Goal: Contribute content: Contribute content

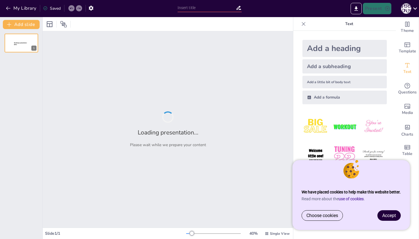
type input "[PERSON_NAME]: Життя та спадщина"
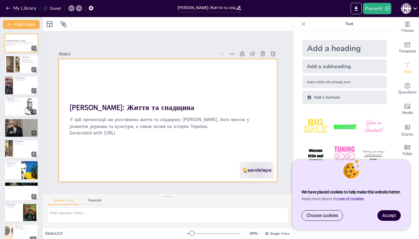
click at [152, 135] on div "У цій презентації ми розглянемо життя та спадщину Юрія I Львовича, його внесок …" at bounding box center [166, 127] width 198 height 46
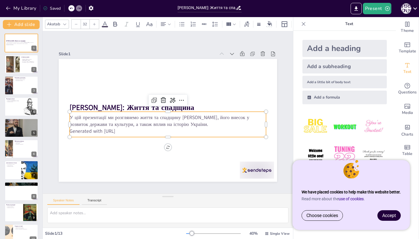
click at [148, 133] on p "Generated with Sendsteps.ai" at bounding box center [168, 131] width 197 height 7
click at [138, 131] on p "Generated with Sendsteps.ai" at bounding box center [168, 131] width 197 height 7
click at [138, 131] on p "Generated with Sendsteps.ai" at bounding box center [164, 131] width 194 height 48
click at [162, 133] on p "Generated with Sendsteps.ai" at bounding box center [168, 131] width 197 height 7
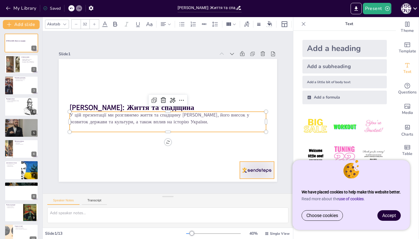
click at [250, 168] on div at bounding box center [257, 170] width 34 height 17
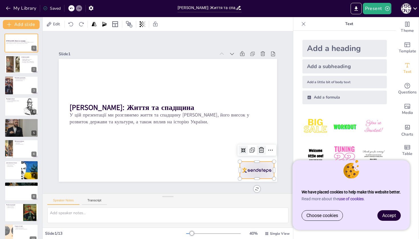
click at [262, 152] on icon at bounding box center [261, 150] width 7 height 7
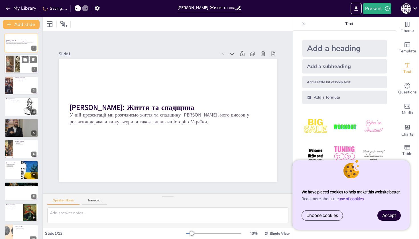
click at [18, 62] on div at bounding box center [12, 64] width 25 height 17
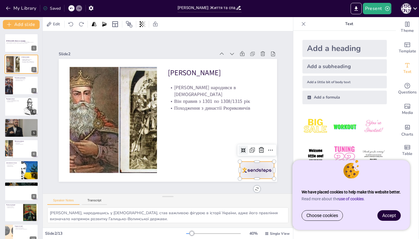
click at [254, 166] on div at bounding box center [257, 170] width 34 height 17
click at [260, 157] on icon at bounding box center [257, 160] width 6 height 6
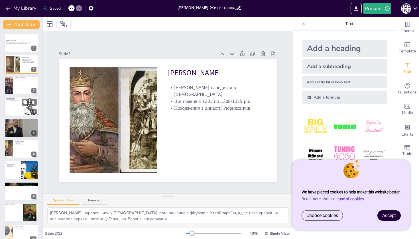
click at [21, 110] on div at bounding box center [21, 106] width 34 height 19
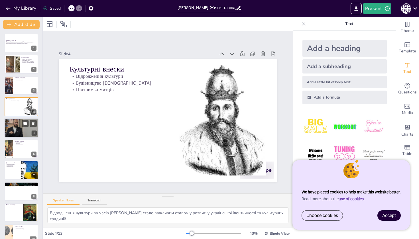
click at [21, 129] on div at bounding box center [21, 127] width 37 height 19
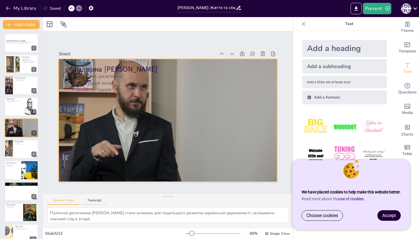
click at [115, 120] on div at bounding box center [168, 120] width 234 height 123
click at [116, 121] on div at bounding box center [167, 120] width 246 height 147
click at [177, 48] on div at bounding box center [179, 48] width 10 height 10
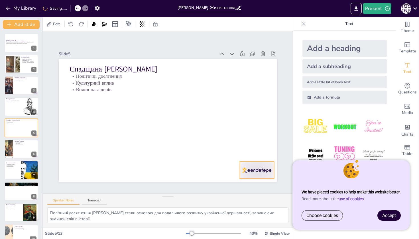
click at [267, 171] on div at bounding box center [257, 170] width 34 height 17
click at [259, 151] on icon at bounding box center [261, 150] width 7 height 7
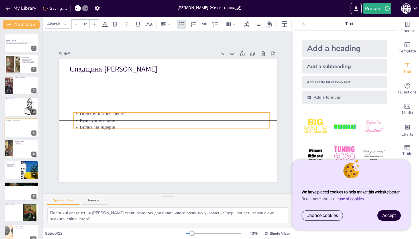
drag, startPoint x: 111, startPoint y: 86, endPoint x: 114, endPoint y: 124, distance: 38.4
click at [114, 124] on div "Політичні досягнення Культурний вплив Вплив на лідерів" at bounding box center [171, 120] width 197 height 20
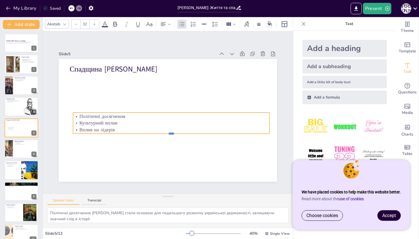
drag, startPoint x: 171, startPoint y: 129, endPoint x: 171, endPoint y: 135, distance: 5.4
click at [171, 135] on div at bounding box center [171, 136] width 197 height 5
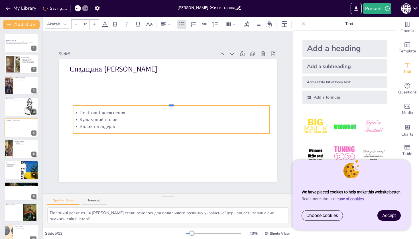
drag, startPoint x: 171, startPoint y: 112, endPoint x: 171, endPoint y: 105, distance: 7.2
click at [171, 105] on div at bounding box center [172, 103] width 196 height 25
click at [26, 144] on icon at bounding box center [24, 144] width 3 height 3
type textarea "Модернізація армії під час правління [PERSON_NAME] дозволила створити потужну в…"
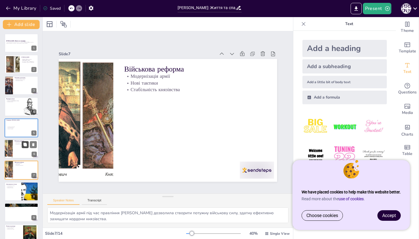
scroll to position [36, 0]
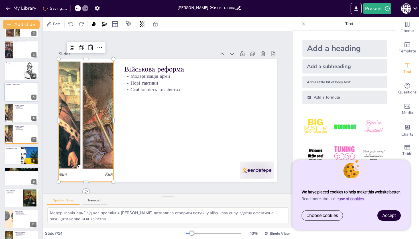
click at [86, 135] on div at bounding box center [86, 112] width 186 height 140
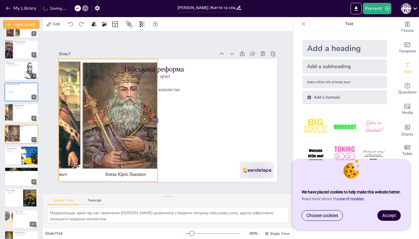
drag, startPoint x: 114, startPoint y: 118, endPoint x: 157, endPoint y: 120, distance: 43.4
click at [157, 120] on div at bounding box center [159, 120] width 5 height 123
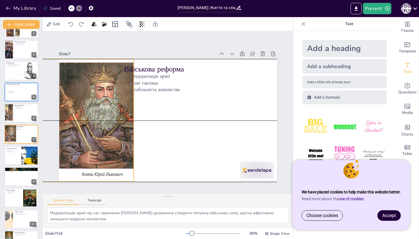
drag, startPoint x: 135, startPoint y: 124, endPoint x: 111, endPoint y: 125, distance: 23.4
click at [111, 125] on div at bounding box center [62, 120] width 175 height 123
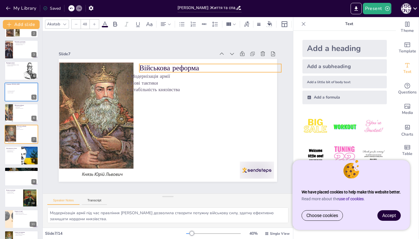
drag, startPoint x: 175, startPoint y: 69, endPoint x: 189, endPoint y: 68, distance: 14.3
click at [190, 68] on p "Військова реформа" at bounding box center [210, 68] width 142 height 10
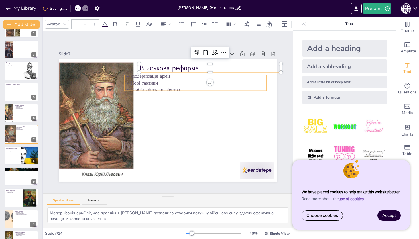
type input "32"
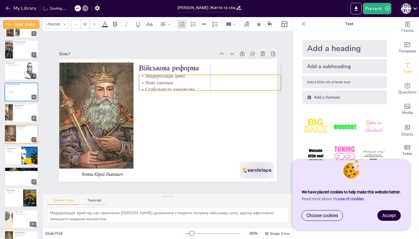
drag, startPoint x: 166, startPoint y: 76, endPoint x: 178, endPoint y: 76, distance: 12.6
click at [178, 76] on p "Модернізація армії" at bounding box center [210, 75] width 142 height 7
click at [21, 154] on div at bounding box center [21, 155] width 34 height 19
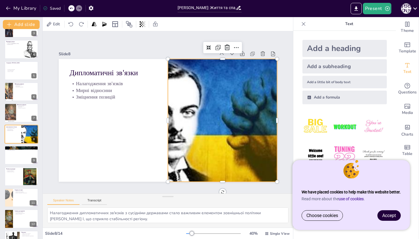
click at [193, 98] on div at bounding box center [223, 120] width 234 height 123
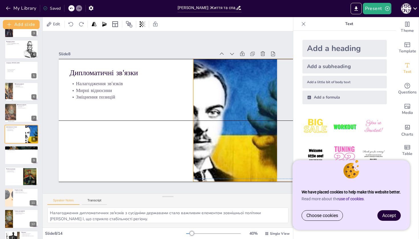
drag, startPoint x: 194, startPoint y: 99, endPoint x: 220, endPoint y: 98, distance: 25.4
click at [220, 98] on div at bounding box center [248, 120] width 234 height 123
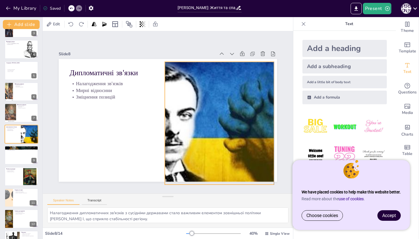
drag, startPoint x: 236, startPoint y: 106, endPoint x: 207, endPoint y: 108, distance: 28.4
click at [208, 108] on div at bounding box center [219, 123] width 234 height 123
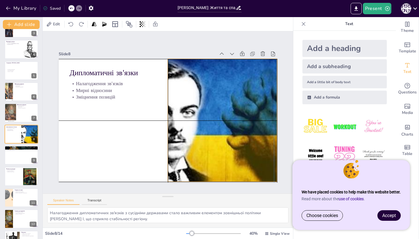
drag, startPoint x: 209, startPoint y: 108, endPoint x: 211, endPoint y: 106, distance: 3.0
click at [211, 106] on div at bounding box center [223, 120] width 234 height 123
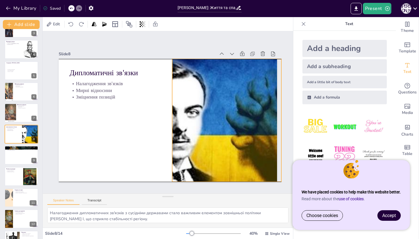
drag, startPoint x: 169, startPoint y: 120, endPoint x: 173, endPoint y: 120, distance: 4.4
click at [173, 120] on div at bounding box center [226, 126] width 246 height 147
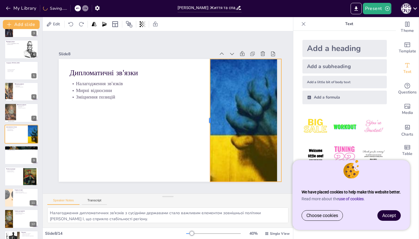
drag, startPoint x: 172, startPoint y: 120, endPoint x: 211, endPoint y: 124, distance: 38.7
click at [210, 124] on div at bounding box center [208, 120] width 5 height 123
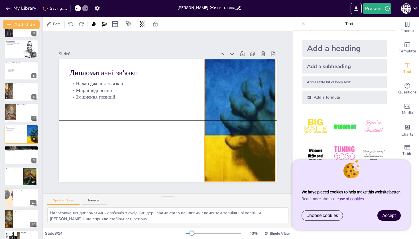
drag, startPoint x: 234, startPoint y: 120, endPoint x: 226, endPoint y: 118, distance: 8.2
click at [226, 118] on div at bounding box center [221, 120] width 234 height 123
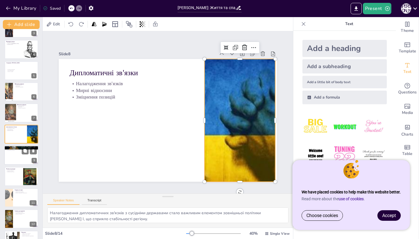
click at [15, 157] on div at bounding box center [21, 155] width 34 height 19
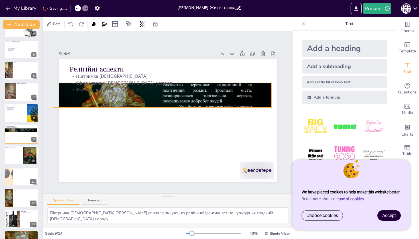
drag, startPoint x: 272, startPoint y: 73, endPoint x: 264, endPoint y: 100, distance: 27.8
click at [264, 100] on div at bounding box center [162, 95] width 218 height 123
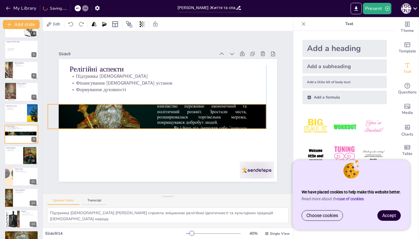
drag, startPoint x: 159, startPoint y: 109, endPoint x: 158, endPoint y: 127, distance: 18.0
click at [158, 127] on div at bounding box center [157, 116] width 218 height 123
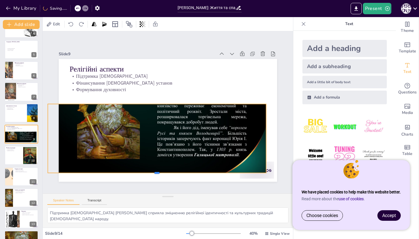
drag, startPoint x: 157, startPoint y: 129, endPoint x: 157, endPoint y: 174, distance: 44.5
click at [157, 174] on div at bounding box center [151, 173] width 218 height 27
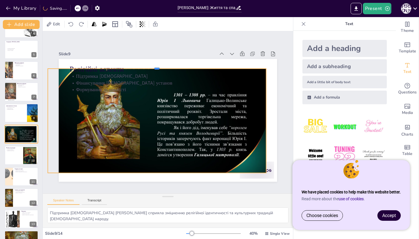
drag, startPoint x: 157, startPoint y: 104, endPoint x: 159, endPoint y: 69, distance: 35.4
click at [159, 69] on div at bounding box center [162, 65] width 218 height 27
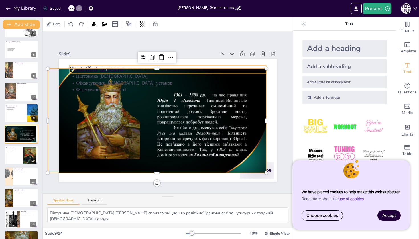
click at [119, 70] on p "Релігійні аспекти" at bounding box center [168, 69] width 197 height 10
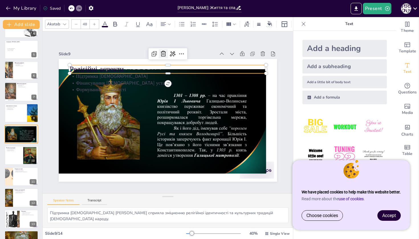
click at [167, 52] on icon at bounding box center [170, 53] width 6 height 6
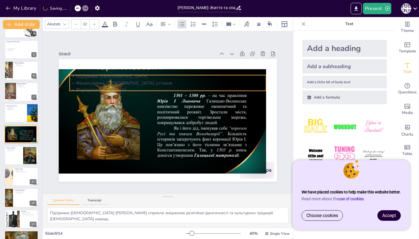
click at [111, 82] on p "Фінансування церковних установ" at bounding box center [168, 83] width 197 height 7
click at [165, 66] on icon at bounding box center [163, 64] width 5 height 6
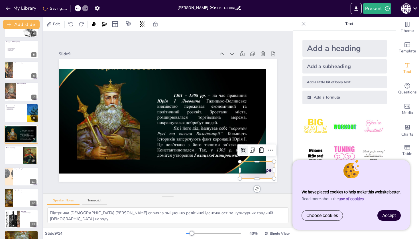
click at [268, 171] on div at bounding box center [251, 179] width 36 height 21
click at [260, 152] on icon at bounding box center [261, 150] width 7 height 7
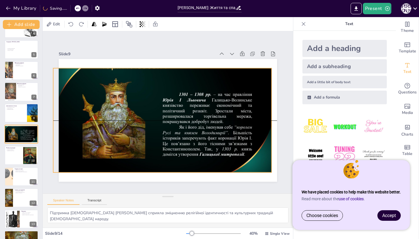
drag, startPoint x: 194, startPoint y: 87, endPoint x: 200, endPoint y: 87, distance: 5.4
click at [200, 87] on div at bounding box center [162, 115] width 218 height 123
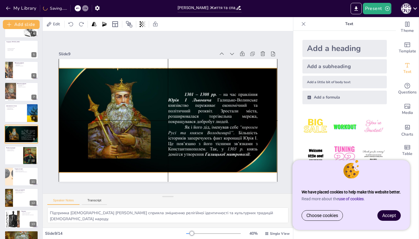
drag, startPoint x: 177, startPoint y: 92, endPoint x: 183, endPoint y: 92, distance: 5.7
click at [183, 92] on div at bounding box center [168, 115] width 218 height 123
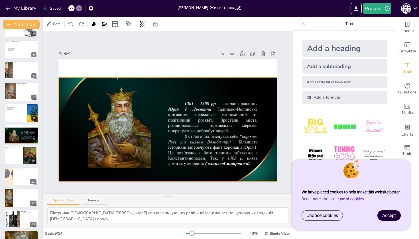
drag, startPoint x: 167, startPoint y: 172, endPoint x: 165, endPoint y: 179, distance: 7.8
click at [165, 179] on div at bounding box center [167, 124] width 230 height 145
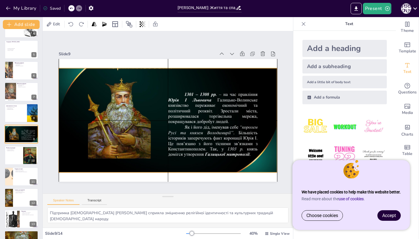
drag, startPoint x: 169, startPoint y: 78, endPoint x: 169, endPoint y: 67, distance: 10.8
click at [169, 59] on div at bounding box center [168, 59] width 218 height 0
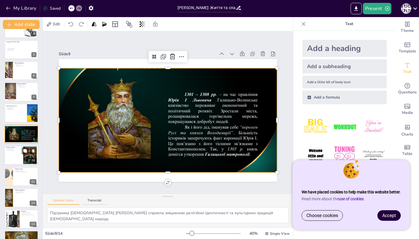
click at [19, 155] on div at bounding box center [21, 155] width 34 height 19
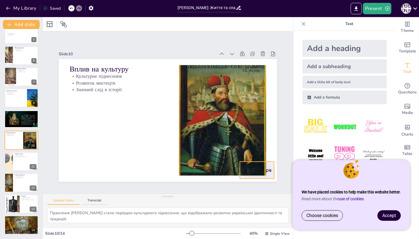
click at [268, 168] on div at bounding box center [257, 170] width 34 height 17
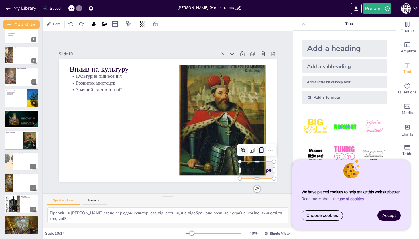
click at [260, 153] on icon at bounding box center [261, 150] width 7 height 7
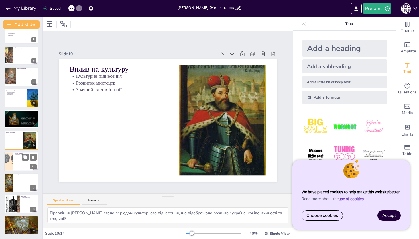
click at [24, 163] on div at bounding box center [21, 161] width 34 height 19
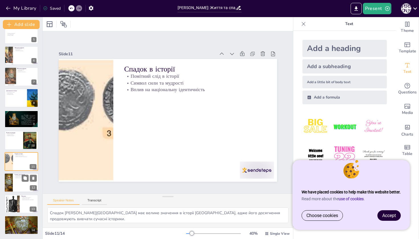
click at [20, 183] on div at bounding box center [21, 182] width 34 height 19
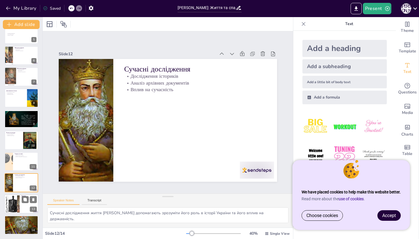
click at [18, 203] on div at bounding box center [13, 203] width 26 height 17
type textarea "[PERSON_NAME] став символом сили та мудрості, його образ надихає нові покоління…"
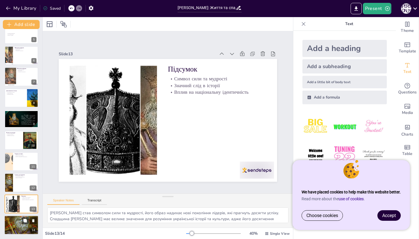
click at [17, 224] on div at bounding box center [21, 225] width 35 height 19
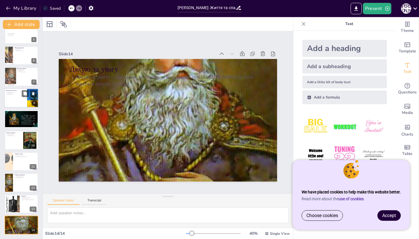
click at [20, 96] on div at bounding box center [21, 97] width 34 height 19
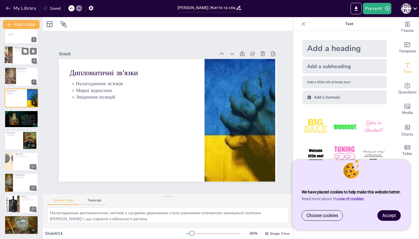
scroll to position [57, 0]
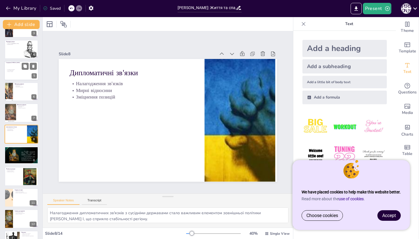
click at [19, 76] on div at bounding box center [21, 70] width 34 height 19
type textarea "Політичні досягнення [PERSON_NAME] стали основою для подальшого розвитку україн…"
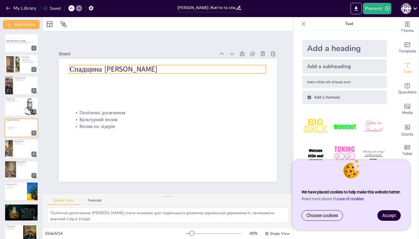
click at [222, 72] on p "Спадщина [PERSON_NAME]" at bounding box center [168, 69] width 197 height 10
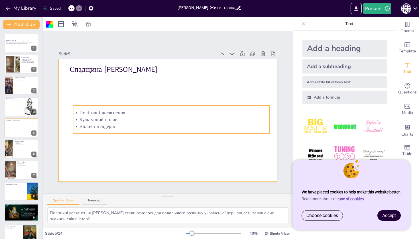
click at [185, 114] on p "Політичні досягнення" at bounding box center [171, 113] width 197 height 7
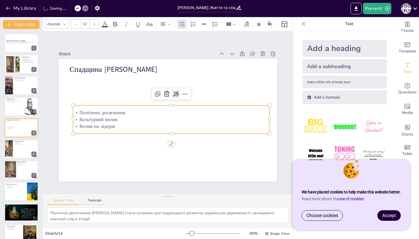
click at [176, 95] on icon at bounding box center [177, 94] width 7 height 7
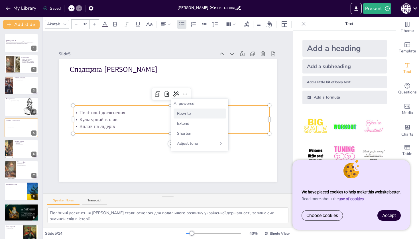
click at [191, 114] on span "Rewrite" at bounding box center [184, 113] width 14 height 5
click at [184, 96] on icon at bounding box center [185, 94] width 7 height 7
click at [185, 97] on icon at bounding box center [185, 94] width 7 height 7
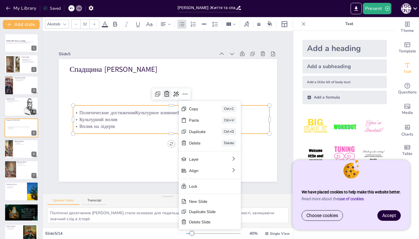
click at [166, 94] on icon at bounding box center [166, 94] width 5 height 6
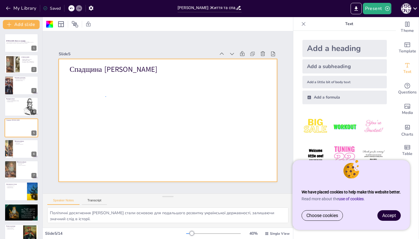
click at [106, 96] on div at bounding box center [168, 120] width 218 height 123
click at [82, 93] on div at bounding box center [168, 120] width 218 height 123
click at [96, 97] on div at bounding box center [168, 120] width 218 height 123
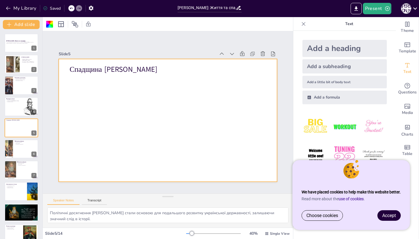
click at [211, 92] on div at bounding box center [168, 120] width 218 height 123
click at [99, 219] on textarea "Політичні досягнення [PERSON_NAME] стали основою для подальшого розвитку україн…" at bounding box center [167, 216] width 241 height 16
click at [274, 56] on icon at bounding box center [273, 54] width 6 height 6
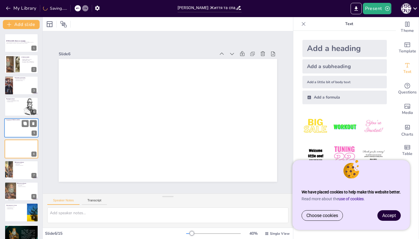
click at [28, 128] on div at bounding box center [21, 127] width 34 height 19
type textarea "Політичні досягнення [PERSON_NAME] стали основою для подальшого розвитку україн…"
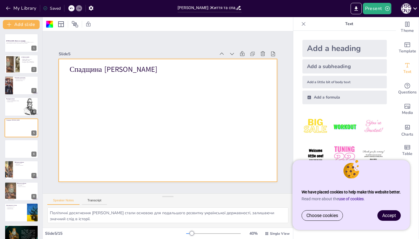
click at [94, 122] on div at bounding box center [168, 120] width 218 height 123
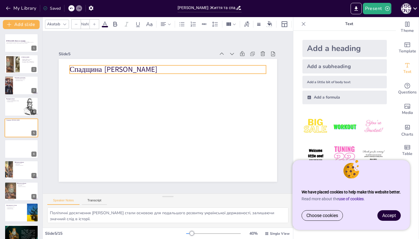
type input "48"
click at [130, 74] on p "Спадщина [PERSON_NAME]" at bounding box center [172, 69] width 197 height 31
click at [136, 70] on p "Спадщина [PERSON_NAME]" at bounding box center [168, 69] width 197 height 10
click at [137, 70] on p "Спадщина [PERSON_NAME]" at bounding box center [168, 69] width 197 height 10
click at [172, 68] on p "Спадщина [PERSON_NAME]" at bounding box center [172, 69] width 197 height 31
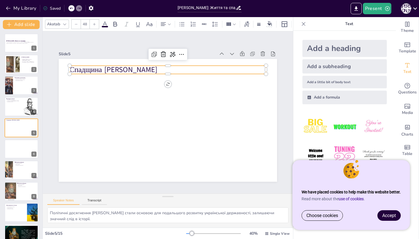
click at [172, 68] on p "Спадщина [PERSON_NAME]" at bounding box center [168, 70] width 197 height 10
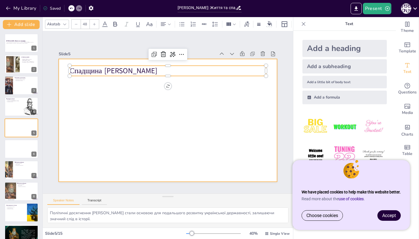
click at [157, 90] on div at bounding box center [167, 120] width 230 height 145
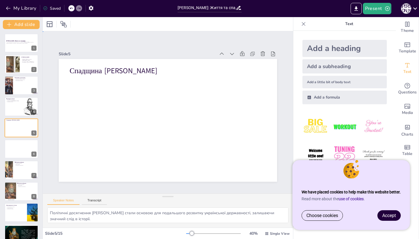
click at [157, 93] on div at bounding box center [168, 120] width 218 height 123
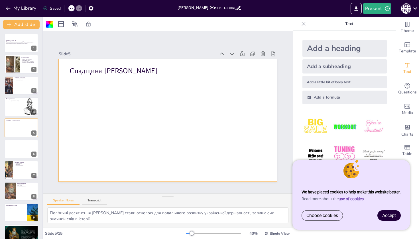
click at [157, 93] on div at bounding box center [168, 120] width 218 height 123
click at [61, 24] on icon at bounding box center [61, 24] width 6 height 6
click at [51, 25] on div at bounding box center [49, 24] width 7 height 7
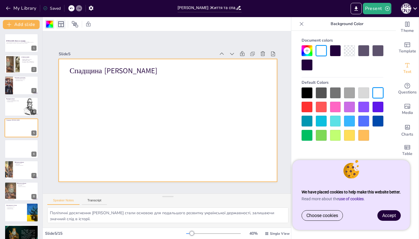
click at [62, 25] on icon at bounding box center [61, 24] width 7 height 7
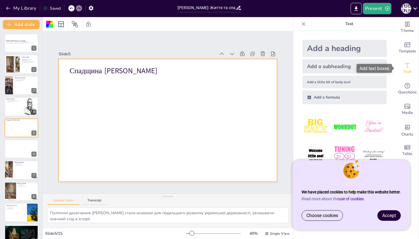
click at [410, 70] on span "Text" at bounding box center [408, 72] width 8 height 6
click at [124, 110] on div at bounding box center [168, 120] width 218 height 123
click at [355, 51] on div "Add a heading" at bounding box center [345, 48] width 84 height 17
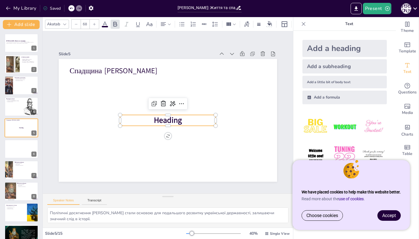
click at [204, 118] on p "Heading" at bounding box center [168, 120] width 96 height 11
click at [189, 122] on p "Heading" at bounding box center [168, 120] width 96 height 11
click at [190, 120] on p "Heading" at bounding box center [167, 120] width 96 height 21
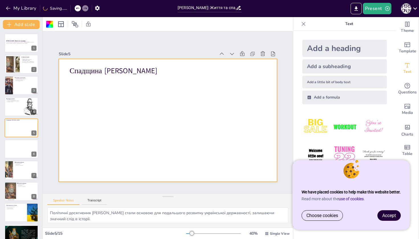
click at [79, 7] on icon at bounding box center [77, 8] width 3 height 3
click at [79, 8] on icon at bounding box center [77, 8] width 3 height 3
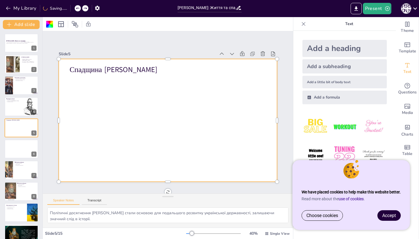
click at [80, 8] on div at bounding box center [78, 8] width 6 height 6
click at [83, 11] on div at bounding box center [82, 8] width 14 height 6
click at [84, 13] on div "My Library Saving......" at bounding box center [51, 8] width 103 height 10
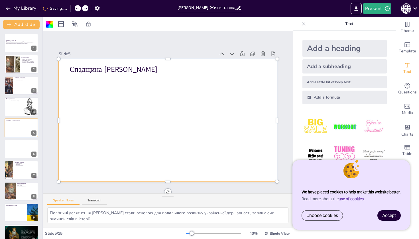
click at [78, 8] on icon at bounding box center [77, 8] width 3 height 1
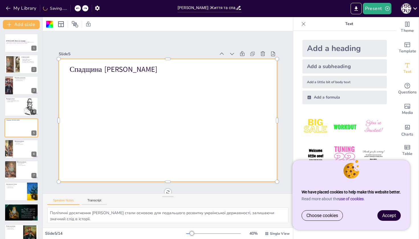
click at [79, 10] on icon at bounding box center [77, 8] width 3 height 3
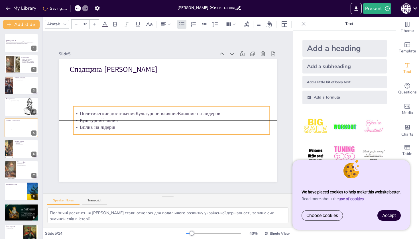
click at [114, 126] on p "Вплив на лідерів" at bounding box center [171, 127] width 197 height 7
click at [130, 129] on p "Вплив на лідерів" at bounding box center [171, 127] width 197 height 7
click at [131, 130] on p "Вплив на лідерів" at bounding box center [170, 127] width 196 height 27
click at [131, 130] on p "Вплив на лідерів" at bounding box center [171, 127] width 197 height 7
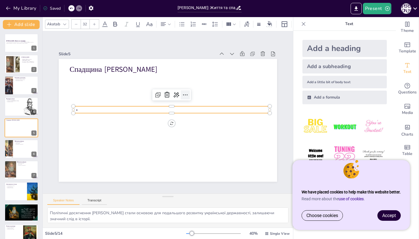
click at [187, 93] on icon at bounding box center [186, 96] width 7 height 7
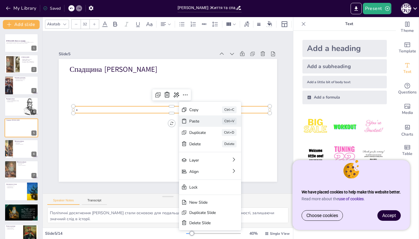
click at [222, 147] on div "Paste Ctrl+V" at bounding box center [253, 152] width 62 height 11
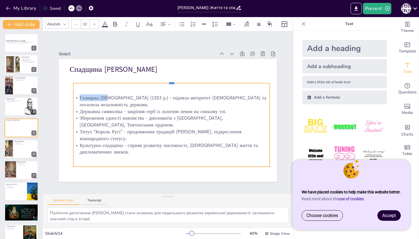
drag, startPoint x: 170, startPoint y: 106, endPoint x: 171, endPoint y: 83, distance: 23.1
click at [171, 83] on div at bounding box center [175, 81] width 196 height 25
click at [182, 89] on div "Галицька митрополія (1303 р.) - підняла авторитет православної церкви та посили…" at bounding box center [171, 125] width 197 height 84
click at [185, 118] on p "Збереження єдності князівства - дипломатія з [GEOGRAPHIC_DATA], [GEOGRAPHIC_DAT…" at bounding box center [170, 122] width 197 height 34
click at [17, 110] on div at bounding box center [21, 106] width 34 height 19
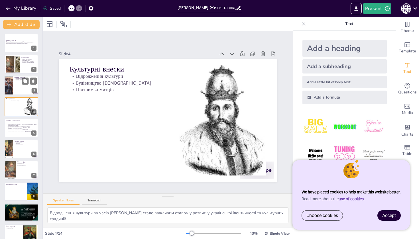
click at [17, 88] on div at bounding box center [21, 85] width 34 height 19
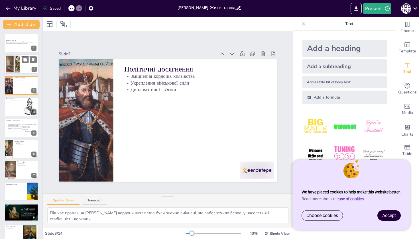
click at [20, 59] on div at bounding box center [21, 64] width 34 height 19
type textarea "[PERSON_NAME], народившись у [DEMOGRAPHIC_DATA], став важливою фігурою в історі…"
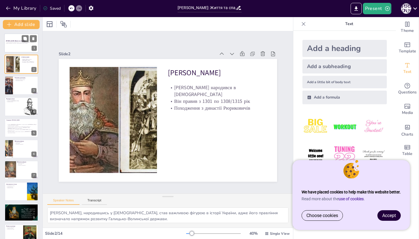
click at [17, 44] on p "У цій презентації ми розглянемо життя та спадщину [PERSON_NAME], його внесок у …" at bounding box center [21, 43] width 31 height 2
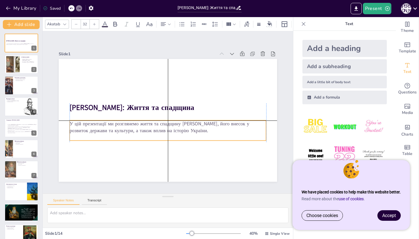
drag, startPoint x: 111, startPoint y: 121, endPoint x: 111, endPoint y: 130, distance: 9.1
click at [112, 131] on p "У цій презентації ми розглянемо життя та спадщину [PERSON_NAME], його внесок у …" at bounding box center [168, 127] width 197 height 14
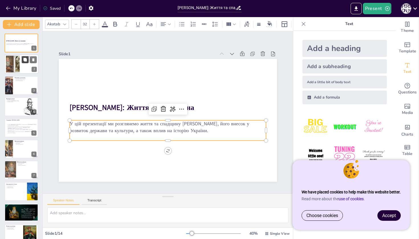
click at [27, 61] on icon at bounding box center [24, 59] width 3 height 3
type textarea "[PERSON_NAME], народившись у [DEMOGRAPHIC_DATA], став важливою фігурою в історі…"
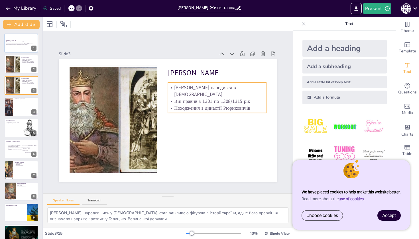
click at [221, 98] on p "Він правив з 1301 по 1308/1315 рік" at bounding box center [217, 101] width 98 height 7
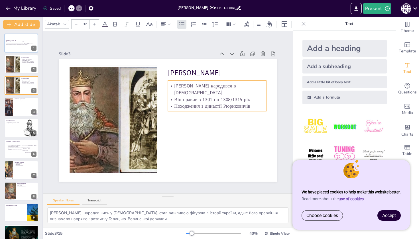
click at [258, 105] on p "Походження з династії Рюриковичів" at bounding box center [217, 111] width 98 height 17
click at [258, 105] on p "Походження з династії Рюриковичів" at bounding box center [217, 106] width 98 height 7
click at [259, 104] on p "Походження з династії Рюриковичів" at bounding box center [217, 111] width 98 height 17
click at [259, 104] on p "Походження з династії Рюриковичів" at bounding box center [217, 106] width 98 height 7
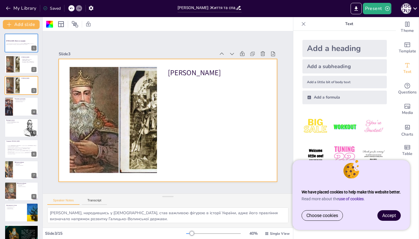
click at [70, 6] on div at bounding box center [71, 8] width 6 height 6
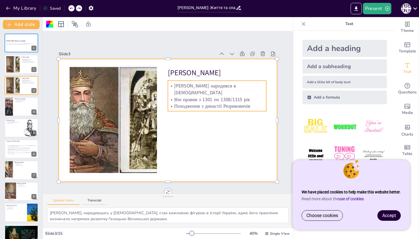
click at [258, 103] on p "Походження з династії Рюриковичів" at bounding box center [217, 111] width 98 height 17
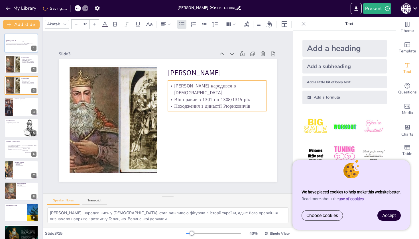
click at [261, 103] on p "Походження з династії Рюриковичів" at bounding box center [217, 106] width 98 height 7
click at [258, 103] on p "Походження з династії Рюриковичів" at bounding box center [217, 106] width 98 height 7
click at [259, 104] on p "Походження з династії Рюриковичів" at bounding box center [217, 106] width 98 height 7
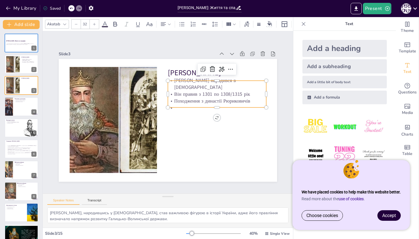
click at [216, 99] on span "Походження з династії Рюриковичів" at bounding box center [212, 101] width 76 height 7
click at [216, 104] on p at bounding box center [217, 112] width 98 height 17
click at [232, 71] on icon at bounding box center [230, 69] width 7 height 7
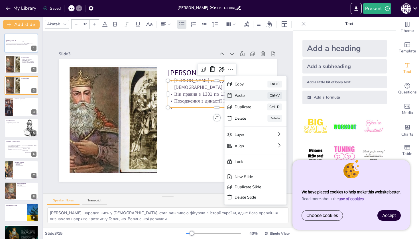
click at [267, 121] on div "Paste Ctrl+V" at bounding box center [298, 126] width 62 height 11
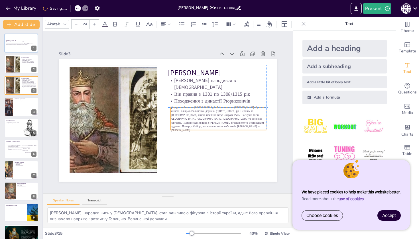
drag, startPoint x: 147, startPoint y: 77, endPoint x: 247, endPoint y: 112, distance: 106.5
click at [248, 112] on span "Народився близько 1252 р., син князя Льва Даниловича. Був князем Галицько-Волин…" at bounding box center [217, 119] width 93 height 27
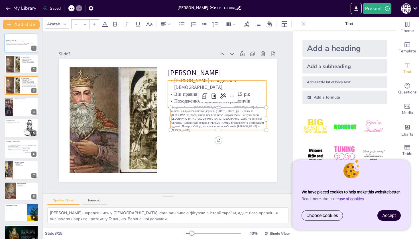
type input "32"
click at [243, 91] on p "Він правив з 1301 по 1308/1315 рік" at bounding box center [217, 94] width 98 height 7
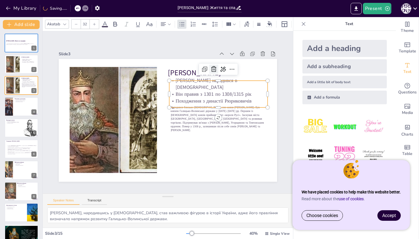
click at [215, 71] on icon at bounding box center [218, 74] width 6 height 6
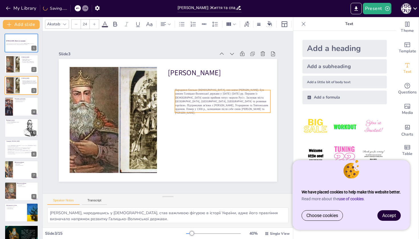
drag, startPoint x: 210, startPoint y: 113, endPoint x: 213, endPoint y: 96, distance: 17.6
click at [213, 96] on span "Народився близько 1252 р., син князя Льва Даниловича. Був князем Галицько-Волин…" at bounding box center [221, 101] width 93 height 27
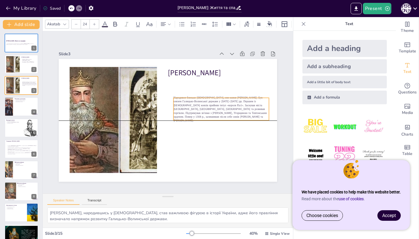
drag, startPoint x: 222, startPoint y: 112, endPoint x: 221, endPoint y: 116, distance: 4.6
click at [221, 116] on p "Народився близько 1252 р., син князя Льва Даниловича. Був князем Галицько-Волин…" at bounding box center [222, 109] width 96 height 27
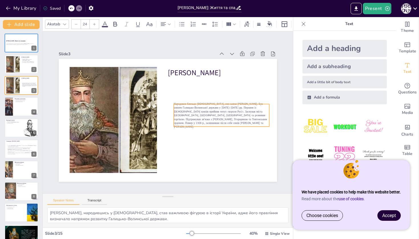
drag, startPoint x: 220, startPoint y: 117, endPoint x: 221, endPoint y: 125, distance: 8.3
click at [221, 126] on p "Народився близько 1252 р., син князя Льва Даниловича. Був князем Галицько-Волин…" at bounding box center [222, 115] width 96 height 27
click at [224, 115] on span "Народився близько 1252 р., син князя Льва Даниловича. Був князем Галицько-Волин…" at bounding box center [220, 115] width 93 height 27
click at [246, 106] on span "Народився близько 1252 р., син князя Льва Даниловича. Був князем Галицько-Волин…" at bounding box center [219, 118] width 94 height 32
click at [248, 106] on span "Народився близько 1252 р., син князя Льва Даниловича. Був князем Галицько-Волин…" at bounding box center [219, 118] width 94 height 32
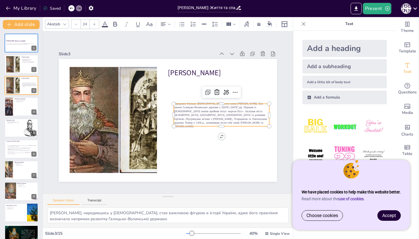
click at [248, 107] on span "Народився близько 1252 р., син князя Льва Даниловича. Був князем Галицько-Волин…" at bounding box center [217, 123] width 94 height 41
click at [247, 106] on span "Народився близько 1252 р., син князя Льва Даниловича. Був князем Галицько-Волин…" at bounding box center [215, 128] width 93 height 49
click at [249, 106] on span "Народився близько 1252 р., син князя Льва Даниловича. Був князем Галицько-Волин…" at bounding box center [220, 115] width 93 height 27
click at [249, 106] on span "Народився близько 1252 р., син князя Льва Даниловича. Був князем Галицько-Волин…" at bounding box center [220, 118] width 94 height 32
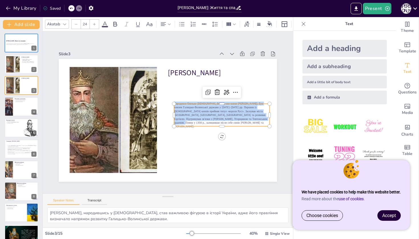
click at [249, 106] on span "Народився близько 1252 р., син князя Льва Даниловича. Був князем Галицько-Волин…" at bounding box center [220, 118] width 94 height 32
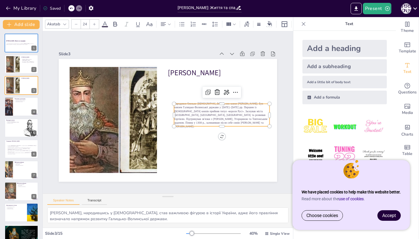
click at [249, 107] on span "Народився близько 1252 р., син князя Льва Даниловича. Був князем Галицько-Волин…" at bounding box center [220, 118] width 94 height 32
click at [250, 109] on span "Був князем Галицько-Волинської держави у 1301–1308 рр. Першим із руських князів…" at bounding box center [220, 117] width 93 height 23
click at [247, 114] on span "Першим із руських князів прийняв титул «короля Русі». Заснував міста Львів, Кре…" at bounding box center [221, 119] width 95 height 19
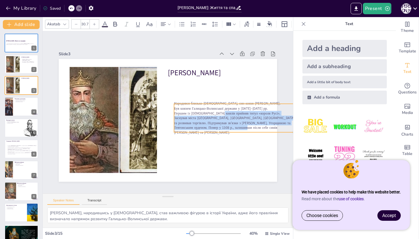
type input "31"
drag, startPoint x: 268, startPoint y: 127, endPoint x: 272, endPoint y: 133, distance: 7.8
click at [272, 133] on div "Біографія Юрія I Львовича Народився близько 1252 р., син князя Льва Даниловича.…" at bounding box center [167, 120] width 230 height 145
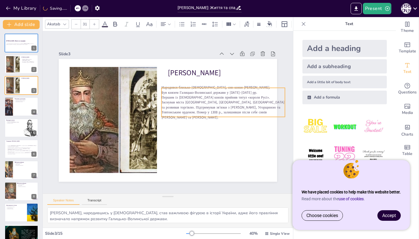
drag, startPoint x: 267, startPoint y: 121, endPoint x: 254, endPoint y: 105, distance: 20.5
click at [254, 105] on span "Заснував міста [GEOGRAPHIC_DATA], [GEOGRAPHIC_DATA], [GEOGRAPHIC_DATA] та розви…" at bounding box center [223, 113] width 124 height 26
click at [228, 79] on icon at bounding box center [228, 76] width 6 height 5
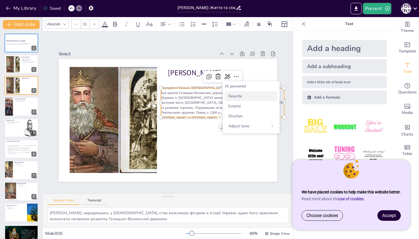
click at [235, 97] on span "Rewrite" at bounding box center [235, 96] width 14 height 5
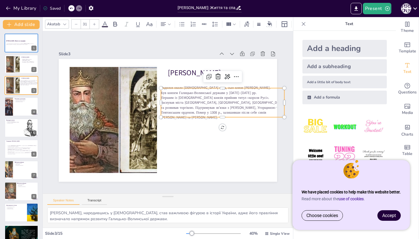
click at [69, 7] on div at bounding box center [71, 8] width 6 height 6
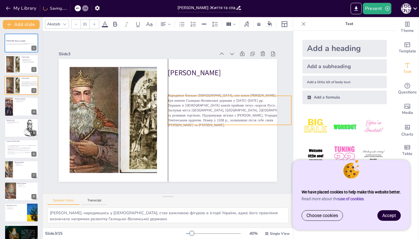
drag, startPoint x: 250, startPoint y: 114, endPoint x: 242, endPoint y: 106, distance: 11.9
click at [242, 106] on span "Першим із [DEMOGRAPHIC_DATA] князів прийняв титул «короля Русі»." at bounding box center [222, 105] width 108 height 5
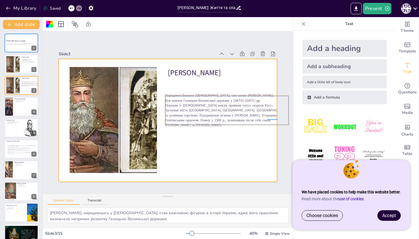
drag, startPoint x: 278, startPoint y: 119, endPoint x: 267, endPoint y: 120, distance: 10.9
click at [267, 120] on div "Slide 1 Юрій I Львович: Життя та спадщина У цій презентації ми розглянемо життя…" at bounding box center [168, 112] width 250 height 139
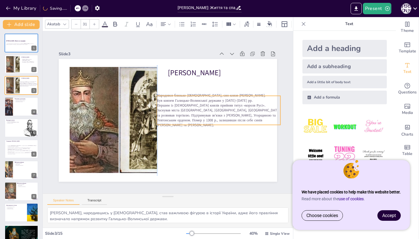
drag, startPoint x: 256, startPoint y: 118, endPoint x: 248, endPoint y: 118, distance: 7.7
click at [248, 118] on span "Заснував міста [GEOGRAPHIC_DATA], [GEOGRAPHIC_DATA], [GEOGRAPHIC_DATA] та розви…" at bounding box center [212, 132] width 120 height 57
type input "30.2"
drag, startPoint x: 281, startPoint y: 124, endPoint x: 278, endPoint y: 123, distance: 3.3
click at [278, 123] on div at bounding box center [277, 124] width 5 height 5
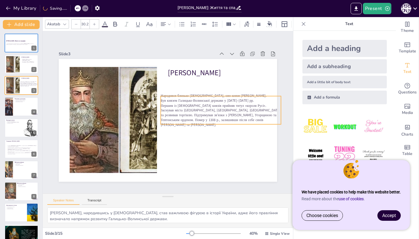
drag, startPoint x: 246, startPoint y: 113, endPoint x: 250, endPoint y: 113, distance: 3.7
click at [250, 113] on span "Заснував міста [GEOGRAPHIC_DATA], [GEOGRAPHIC_DATA], [GEOGRAPHIC_DATA] та розви…" at bounding box center [221, 117] width 120 height 19
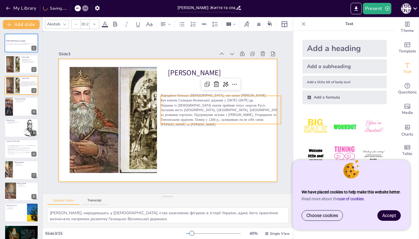
click at [241, 146] on div at bounding box center [168, 120] width 218 height 123
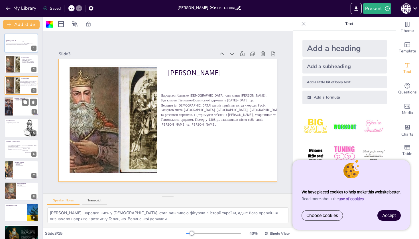
click at [18, 105] on div at bounding box center [21, 106] width 34 height 19
type textarea "Під час правління [PERSON_NAME] кордони князівства були значно зміцнені, що заб…"
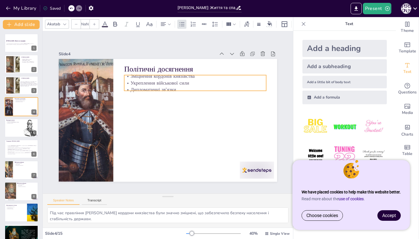
type input "32"
click at [200, 81] on p "Укреплення військової сили" at bounding box center [207, 117] width 89 height 119
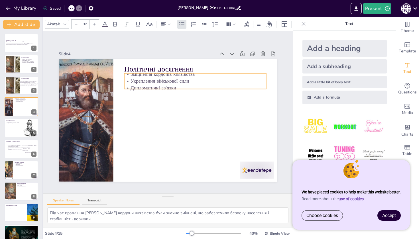
click at [201, 83] on p "Укреплення військової сили" at bounding box center [203, 91] width 137 height 50
click at [201, 85] on p "Дипломатичні зв'язки" at bounding box center [198, 91] width 142 height 22
click at [201, 85] on p "Дипломатичні зв'язки" at bounding box center [195, 88] width 142 height 7
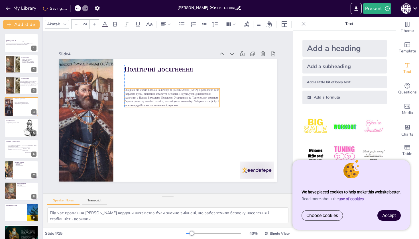
drag, startPoint x: 135, startPoint y: 80, endPoint x: 190, endPoint y: 98, distance: 57.8
click at [191, 98] on span "Об’єднав під своєю владою Галичину та [GEOGRAPHIC_DATA]. Проголосив себе «корол…" at bounding box center [171, 97] width 95 height 19
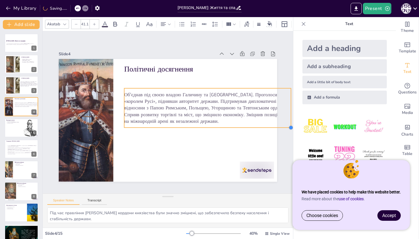
type input "40.8"
drag, startPoint x: 220, startPoint y: 106, endPoint x: 230, endPoint y: 120, distance: 16.5
click at [230, 120] on div "Політичні досягнення Об’єднав під своєю владою Галичину та Волинь. Проголосив с…" at bounding box center [168, 120] width 218 height 123
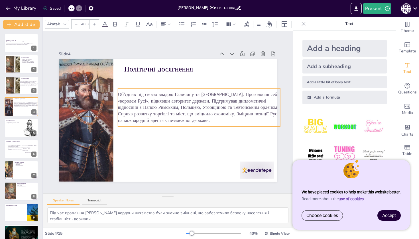
drag, startPoint x: 219, startPoint y: 112, endPoint x: 213, endPoint y: 112, distance: 6.3
click at [213, 112] on span "Об’єднав під своєю владою Галичину та [GEOGRAPHIC_DATA]. Проголосив себе «корол…" at bounding box center [197, 120] width 156 height 103
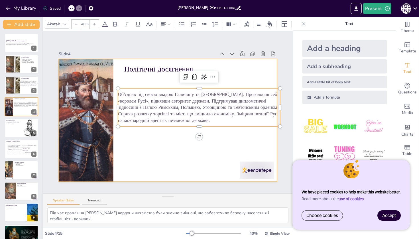
click at [189, 155] on div at bounding box center [167, 120] width 230 height 145
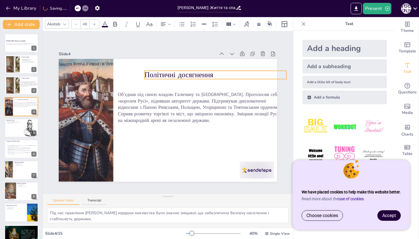
drag, startPoint x: 183, startPoint y: 72, endPoint x: 204, endPoint y: 78, distance: 21.0
click at [204, 78] on p "Політичні досягнення" at bounding box center [219, 80] width 142 height 25
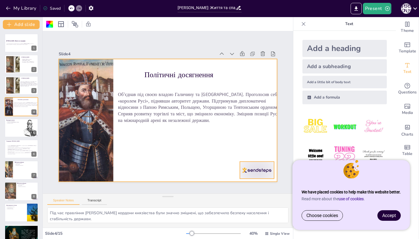
click at [245, 187] on div at bounding box center [226, 201] width 38 height 29
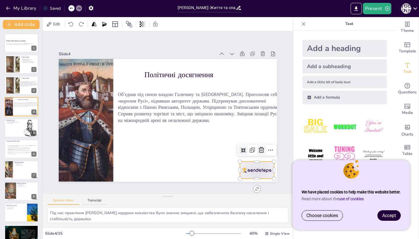
click at [263, 149] on icon at bounding box center [261, 150] width 7 height 7
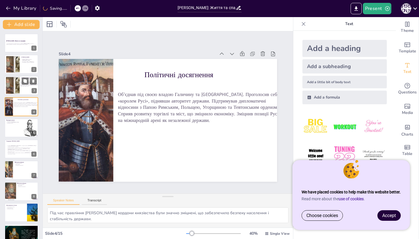
click at [16, 82] on div at bounding box center [12, 85] width 25 height 17
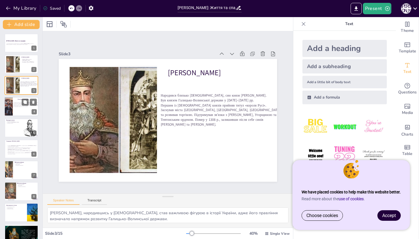
click at [16, 104] on span "Об’єднав під своєю владою Галичину та [GEOGRAPHIC_DATA]. Проголосив себе «корол…" at bounding box center [25, 104] width 25 height 5
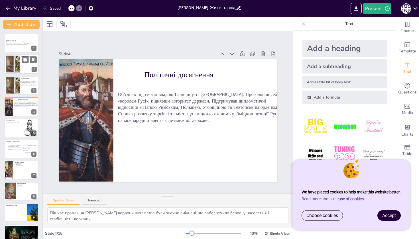
click at [17, 64] on div at bounding box center [12, 64] width 25 height 17
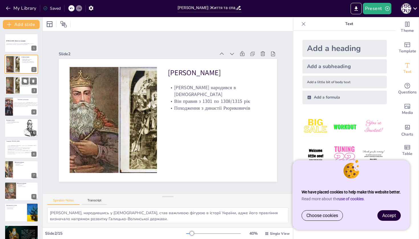
click at [13, 85] on div at bounding box center [12, 85] width 25 height 17
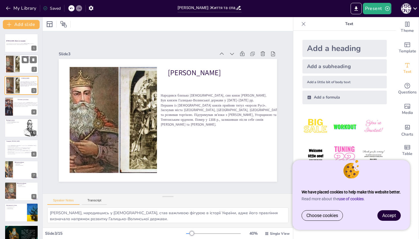
click at [14, 68] on div at bounding box center [12, 64] width 25 height 17
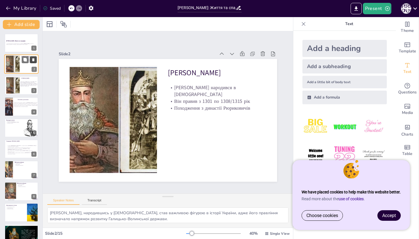
click at [34, 59] on icon at bounding box center [33, 60] width 4 height 4
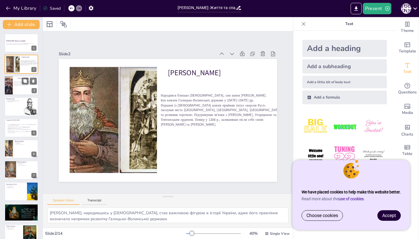
click at [19, 84] on span "Об’єднав під своєю владою Галичину та [GEOGRAPHIC_DATA]. Проголосив себе «корол…" at bounding box center [25, 83] width 25 height 5
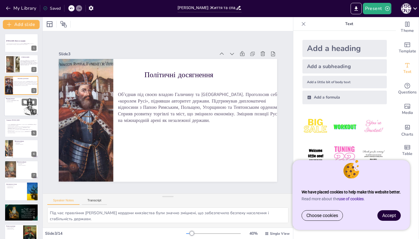
click at [16, 104] on div at bounding box center [21, 106] width 34 height 19
type textarea "Відродження культури за часів [PERSON_NAME] стало важливим етапом у розвитку ук…"
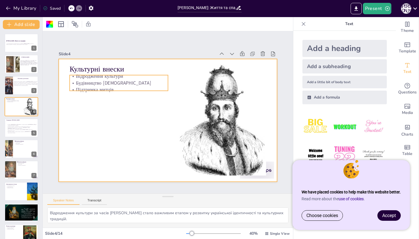
click at [115, 90] on p "Підтримка митців" at bounding box center [119, 89] width 98 height 7
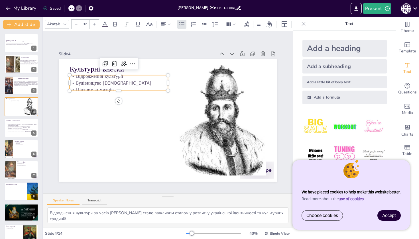
click at [121, 86] on p "Будівництво храмів" at bounding box center [119, 83] width 98 height 7
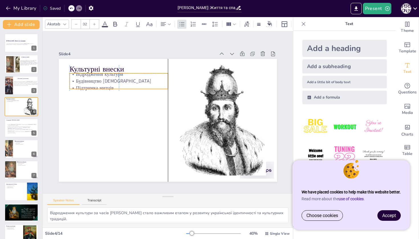
click at [122, 89] on p "Підтримка митців" at bounding box center [119, 88] width 98 height 7
click at [122, 89] on div at bounding box center [119, 91] width 98 height 5
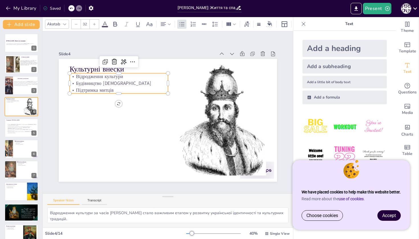
click at [124, 88] on p "Підтримка митців" at bounding box center [119, 90] width 98 height 7
click at [124, 89] on p "Підтримка митців" at bounding box center [119, 90] width 98 height 7
click at [123, 88] on p "Підтримка митців" at bounding box center [121, 85] width 98 height 17
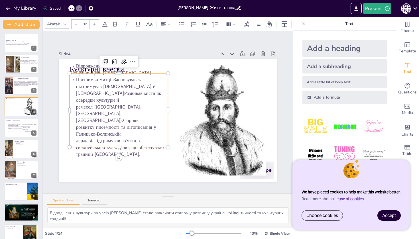
click at [117, 90] on p "Підтримка митцівЗасновував та підтримував православні монастирі й церкви.Розвив…" at bounding box center [119, 117] width 98 height 82
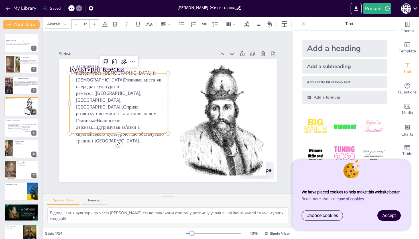
click at [95, 91] on p "Засновував та підтримував православні монастирі й церкви.Розвивав міста як осер…" at bounding box center [119, 104] width 98 height 82
click at [93, 91] on p "Засновував та підтримував православні монастирі й церкви.Розвивав міста як осер…" at bounding box center [119, 104] width 98 height 82
click at [94, 104] on p "Розвивав міста як осередки культури й ремесел (Львів, Кременець, Сянок).Сприяв …" at bounding box center [119, 108] width 104 height 71
click at [96, 118] on p "Сприяв розвитку писемності та літописання у Галицько-Волинській державі.Підтрим…" at bounding box center [119, 127] width 98 height 34
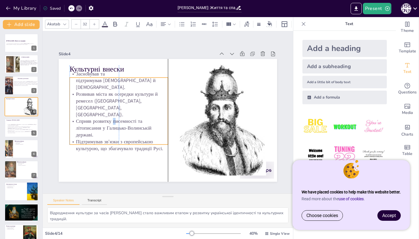
drag, startPoint x: 119, startPoint y: 103, endPoint x: 118, endPoint y: 110, distance: 6.9
click at [118, 110] on p "Сприяв розвитку писемності та літописання у Галицько-Волинській державі." at bounding box center [118, 123] width 100 height 31
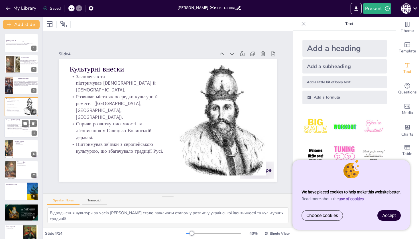
click at [14, 129] on p "Збереження єдності князівства - дипломатія з [GEOGRAPHIC_DATA], [GEOGRAPHIC_DAT…" at bounding box center [22, 128] width 31 height 2
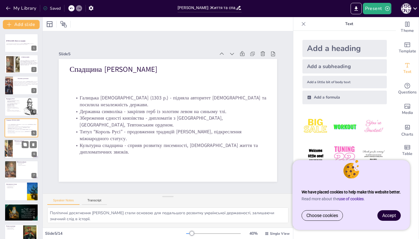
click at [16, 149] on div at bounding box center [21, 148] width 34 height 19
type textarea "Модернізація армії під час правління [PERSON_NAME] дозволила створити потужну в…"
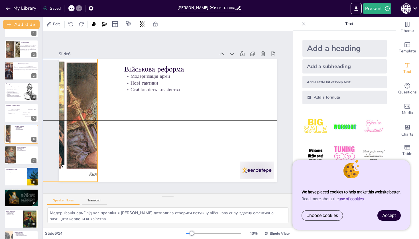
drag, startPoint x: 86, startPoint y: 95, endPoint x: 70, endPoint y: 97, distance: 16.4
click at [70, 97] on div at bounding box center [70, 120] width 175 height 123
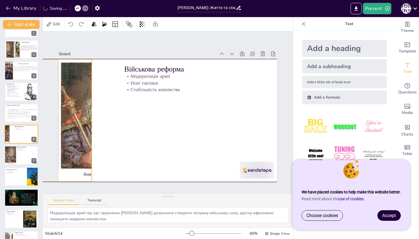
drag, startPoint x: 89, startPoint y: 102, endPoint x: 83, endPoint y: 102, distance: 5.5
click at [83, 102] on div at bounding box center [64, 120] width 175 height 123
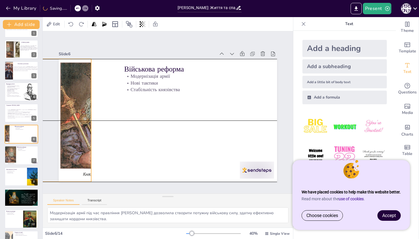
click at [90, 120] on div at bounding box center [66, 88] width 204 height 171
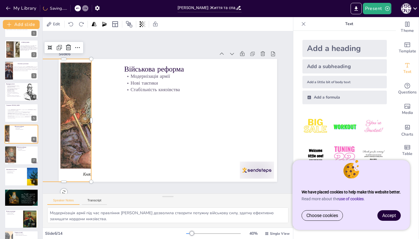
click at [90, 120] on div at bounding box center [64, 120] width 175 height 123
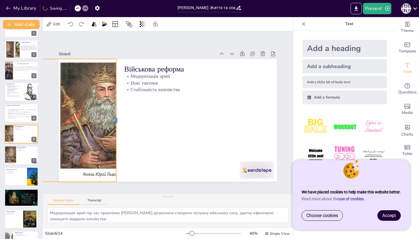
drag, startPoint x: 91, startPoint y: 120, endPoint x: 116, endPoint y: 122, distance: 25.5
click at [117, 122] on div at bounding box center [118, 120] width 5 height 123
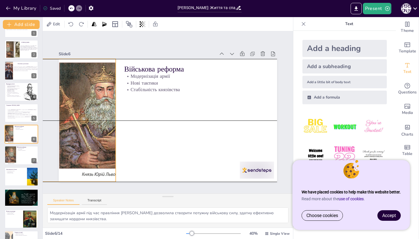
click at [115, 124] on div at bounding box center [62, 120] width 175 height 123
click at [114, 120] on div at bounding box center [61, 109] width 187 height 141
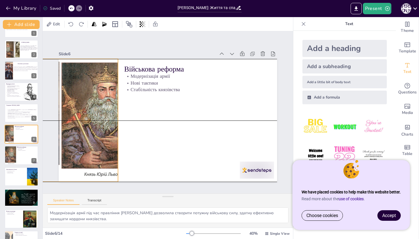
drag, startPoint x: 114, startPoint y: 119, endPoint x: 117, endPoint y: 119, distance: 3.4
click at [117, 119] on div at bounding box center [64, 109] width 186 height 141
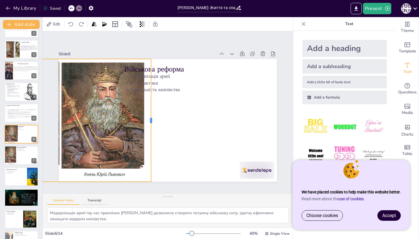
drag, startPoint x: 118, startPoint y: 119, endPoint x: 152, endPoint y: 122, distance: 34.4
click at [152, 123] on div at bounding box center [152, 119] width 17 height 123
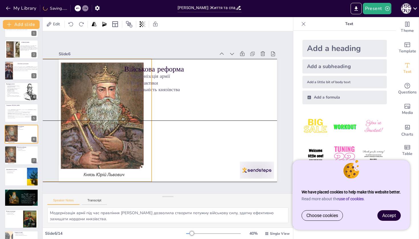
click at [126, 125] on div at bounding box center [64, 109] width 187 height 141
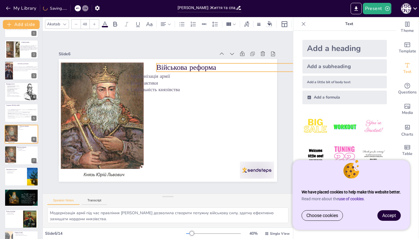
drag, startPoint x: 168, startPoint y: 69, endPoint x: 200, endPoint y: 67, distance: 32.5
click at [201, 68] on p "Військова реформа" at bounding box center [228, 67] width 142 height 10
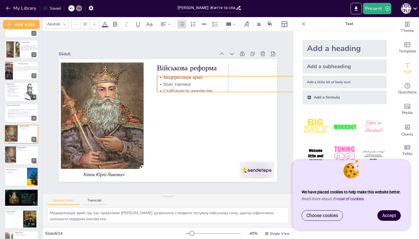
drag, startPoint x: 164, startPoint y: 80, endPoint x: 198, endPoint y: 81, distance: 33.7
click at [198, 81] on p "Нові тактики" at bounding box center [231, 91] width 142 height 22
click at [234, 87] on p "Нові тактики" at bounding box center [228, 84] width 142 height 7
click at [234, 87] on p "Нові тактики" at bounding box center [231, 91] width 142 height 22
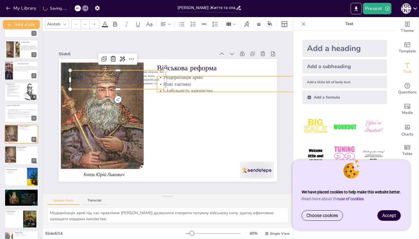
type input "32"
click at [198, 88] on p "Стабільність князівства" at bounding box center [230, 97] width 142 height 22
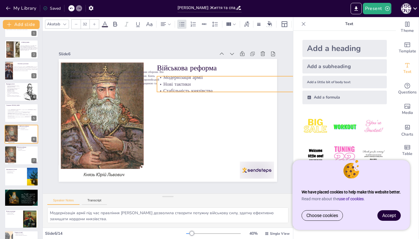
click at [225, 90] on p "Стабільність князівства" at bounding box center [228, 91] width 142 height 7
click at [223, 88] on p "Стабільність князівства" at bounding box center [228, 91] width 142 height 7
click at [224, 88] on p "Стабільність князівства" at bounding box center [231, 124] width 126 height 77
click at [224, 89] on p "Стабільність князівства" at bounding box center [228, 91] width 142 height 7
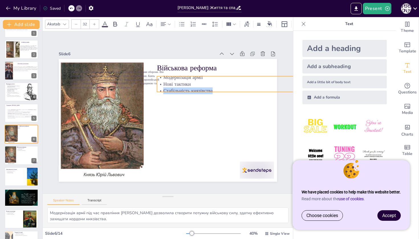
click at [224, 89] on p "Стабільність князівства" at bounding box center [230, 97] width 142 height 22
click at [220, 90] on p "Стабільність князівства" at bounding box center [230, 97] width 142 height 22
click at [220, 91] on p "Стабільність князівства" at bounding box center [228, 91] width 142 height 7
click at [220, 91] on p "Стабільність князівства" at bounding box center [230, 98] width 142 height 22
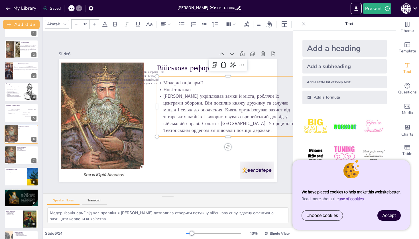
click at [158, 86] on p "Нові тактики" at bounding box center [228, 89] width 142 height 7
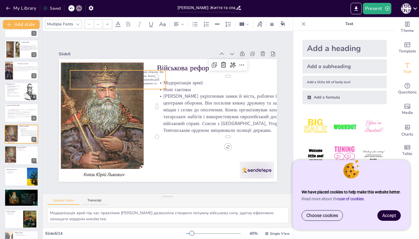
type input "24"
click at [144, 77] on span "[PERSON_NAME] укріплював замки й міста, роблячи їх центрами оборони. Він посили…" at bounding box center [120, 72] width 95 height 25
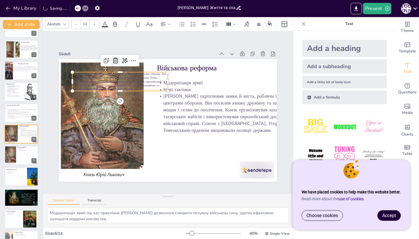
click at [118, 59] on icon at bounding box center [121, 55] width 7 height 7
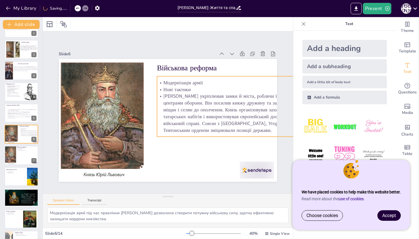
click at [195, 86] on p "Нові тактики" at bounding box center [230, 96] width 142 height 22
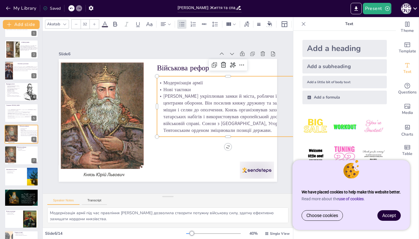
click at [205, 87] on p "Нові тактики" at bounding box center [228, 89] width 142 height 7
click at [202, 87] on p "Нові тактики" at bounding box center [228, 89] width 142 height 7
click at [202, 87] on p "Нові тактики" at bounding box center [230, 96] width 142 height 22
click at [199, 86] on p "Нові тактики" at bounding box center [228, 89] width 142 height 7
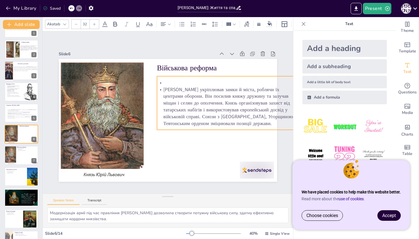
click at [165, 87] on p "[PERSON_NAME] укріплював замки й міста, роблячи їх центрами оборони. Він посили…" at bounding box center [227, 125] width 148 height 83
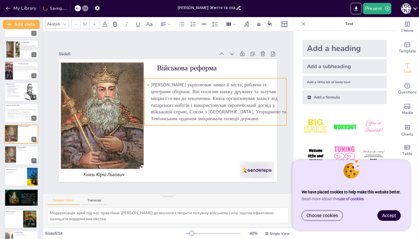
drag, startPoint x: 233, startPoint y: 97, endPoint x: 220, endPoint y: 98, distance: 12.6
click at [221, 98] on p "[PERSON_NAME] укріплював замки й міста, роблячи їх центрами оборони. Він посили…" at bounding box center [216, 106] width 145 height 55
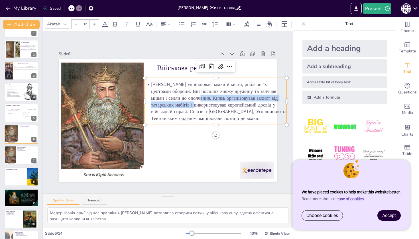
click at [253, 95] on p "[PERSON_NAME] укріплював замки й міста, роблячи їх центрами оборони. Він посили…" at bounding box center [216, 106] width 145 height 55
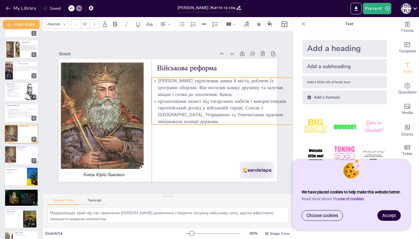
drag, startPoint x: 276, startPoint y: 95, endPoint x: 268, endPoint y: 96, distance: 7.6
click at [268, 96] on p "Юрій І Львович укріплював замки й міста, роблячи їх центрами оборони. Він посил…" at bounding box center [223, 88] width 142 height 20
click at [158, 104] on p "організовував захист від татарських набігів і використовував європейський досві…" at bounding box center [223, 111] width 142 height 27
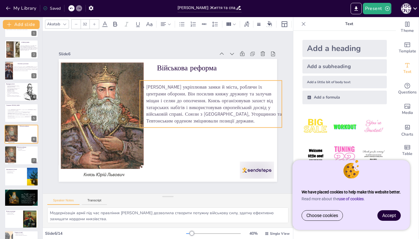
drag, startPoint x: 237, startPoint y: 104, endPoint x: 220, endPoint y: 108, distance: 17.6
click at [220, 108] on p "[PERSON_NAME] укріплював замки й міста, роблячи їх центрами оборони. Він посили…" at bounding box center [211, 108] width 145 height 55
click at [220, 108] on p "[PERSON_NAME] укріплював замки й міста, роблячи їх центрами оборони. Він посили…" at bounding box center [211, 104] width 142 height 41
click at [222, 108] on p "[PERSON_NAME] укріплював замки й міста, роблячи їх центрами оборони. Він посили…" at bounding box center [213, 103] width 142 height 41
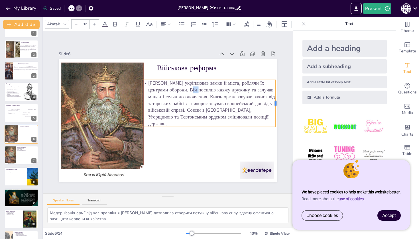
drag, startPoint x: 284, startPoint y: 104, endPoint x: 276, endPoint y: 104, distance: 8.3
click at [276, 104] on div at bounding box center [278, 115] width 9 height 47
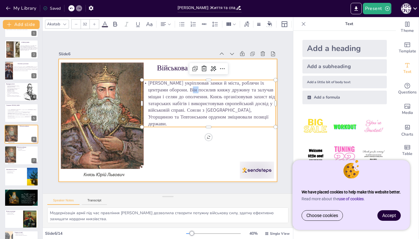
click at [238, 144] on div at bounding box center [168, 120] width 218 height 123
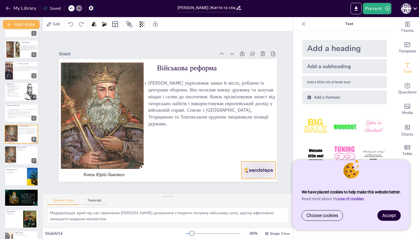
click at [252, 182] on div at bounding box center [236, 195] width 38 height 27
click at [266, 151] on icon at bounding box center [263, 150] width 7 height 7
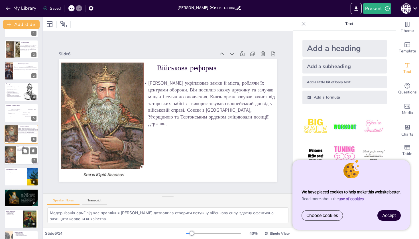
click at [18, 159] on div at bounding box center [21, 155] width 34 height 19
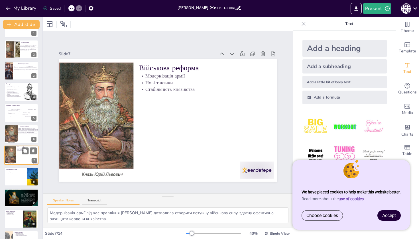
scroll to position [36, 0]
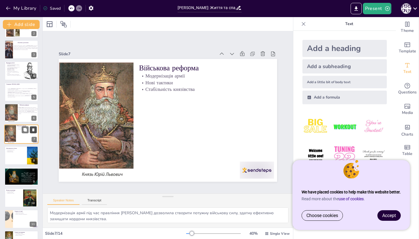
click at [34, 130] on icon at bounding box center [33, 130] width 2 height 3
type textarea "Налагодження дипломатичних зв'язків з сусідніми державами стало важливим елемен…"
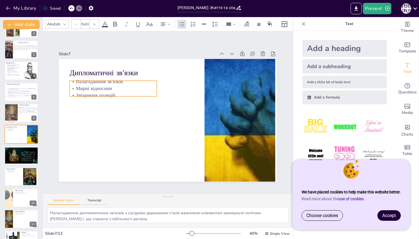
type input "32"
click at [126, 89] on p "Мирні відносини" at bounding box center [116, 83] width 88 height 16
click at [126, 89] on p "Мирні відносини" at bounding box center [113, 88] width 87 height 7
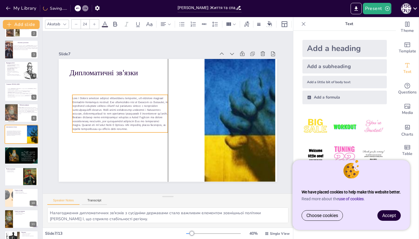
drag, startPoint x: 128, startPoint y: 91, endPoint x: 131, endPoint y: 116, distance: 24.8
click at [131, 116] on span at bounding box center [120, 113] width 96 height 34
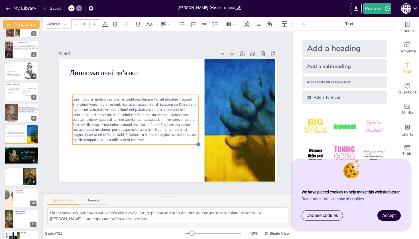
type input "31.7"
drag, startPoint x: 168, startPoint y: 133, endPoint x: 186, endPoint y: 145, distance: 21.4
click at [186, 145] on div "Дипломатичні зв'язки" at bounding box center [168, 120] width 218 height 123
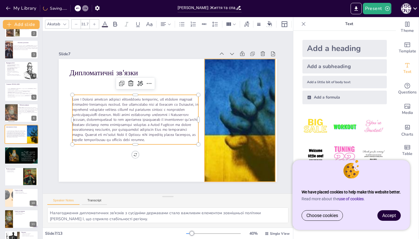
click at [234, 128] on div at bounding box center [221, 120] width 234 height 123
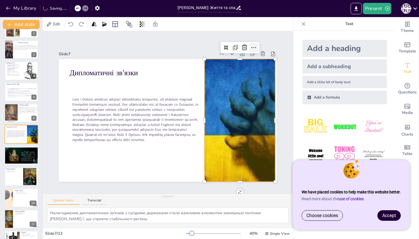
click at [256, 48] on icon at bounding box center [253, 47] width 7 height 7
click at [226, 47] on icon at bounding box center [226, 47] width 5 height 5
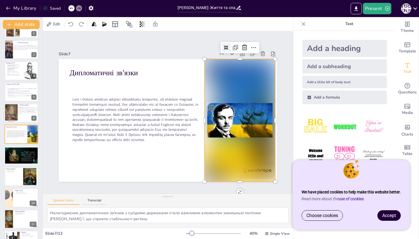
click at [230, 51] on icon at bounding box center [232, 53] width 5 height 5
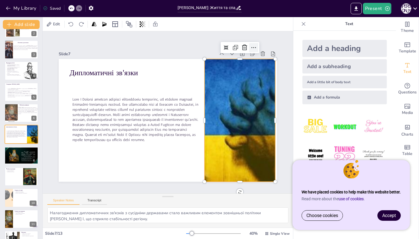
click at [254, 50] on icon at bounding box center [253, 47] width 7 height 7
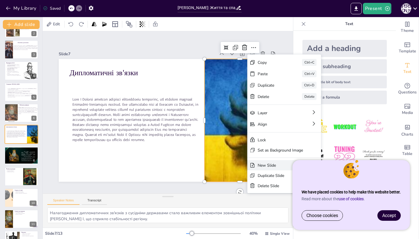
click at [301, 194] on div "New Slide" at bounding box center [323, 196] width 45 height 5
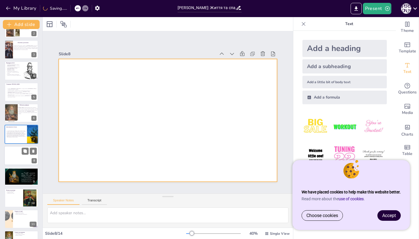
click at [18, 157] on div at bounding box center [21, 155] width 34 height 19
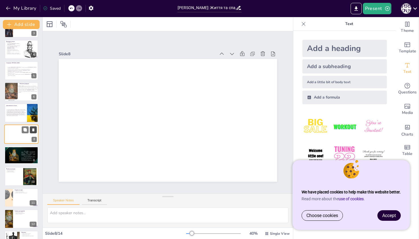
click at [33, 129] on icon at bounding box center [33, 129] width 2 height 3
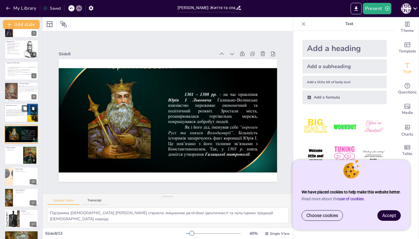
click at [26, 116] on p at bounding box center [16, 113] width 20 height 7
type textarea "Налагодження дипломатичних зв'язків з сусідніми державами стало важливим елемен…"
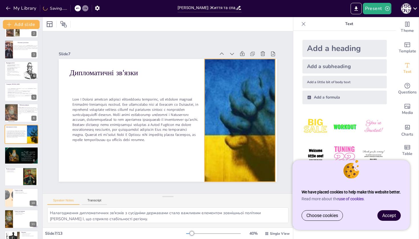
click at [225, 118] on div at bounding box center [220, 126] width 246 height 147
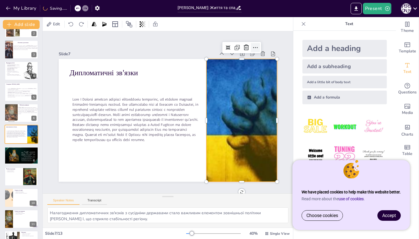
click at [254, 48] on icon at bounding box center [255, 47] width 7 height 7
click at [246, 48] on icon at bounding box center [246, 48] width 5 height 6
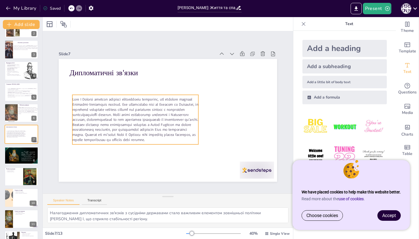
click at [145, 131] on span at bounding box center [133, 103] width 131 height 87
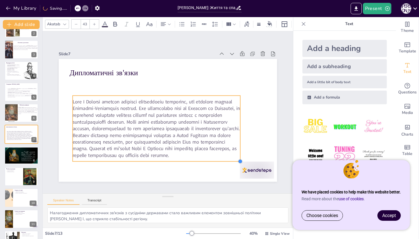
type input "43.1"
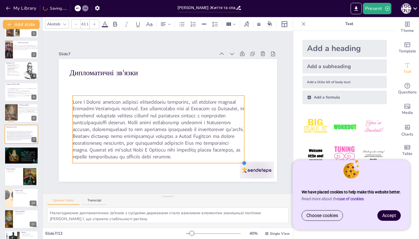
drag, startPoint x: 198, startPoint y: 144, endPoint x: 244, endPoint y: 159, distance: 48.3
click at [244, 159] on div "Дипломатичні зв'язки" at bounding box center [168, 120] width 218 height 123
click at [267, 171] on div at bounding box center [257, 170] width 34 height 17
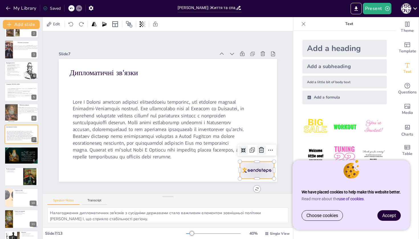
click at [261, 156] on icon at bounding box center [256, 159] width 7 height 7
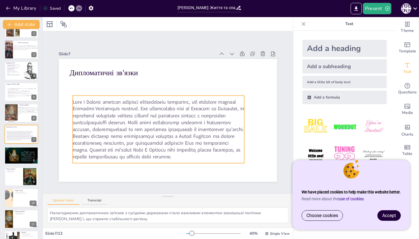
click at [213, 126] on span at bounding box center [158, 130] width 171 height 62
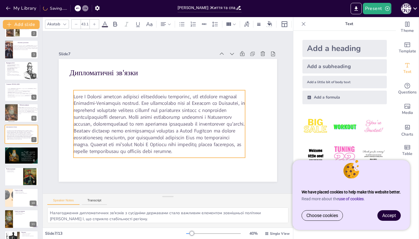
drag, startPoint x: 213, startPoint y: 125, endPoint x: 214, endPoint y: 119, distance: 6.0
click at [214, 119] on span at bounding box center [159, 124] width 171 height 62
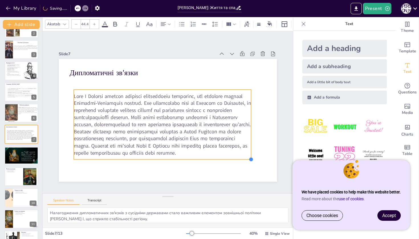
click at [246, 158] on div "Дипломатичні зв'язки" at bounding box center [167, 120] width 230 height 145
type input "44.2"
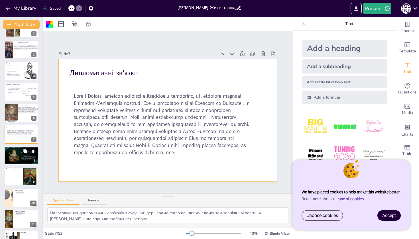
click at [21, 156] on div at bounding box center [21, 154] width 34 height 19
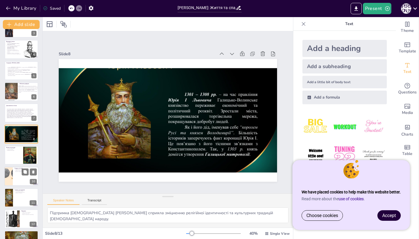
click at [17, 178] on div at bounding box center [21, 176] width 34 height 19
type textarea "Спадок [PERSON_NAME][GEOGRAPHIC_DATA] має велике значення в історії [GEOGRAPHIC…"
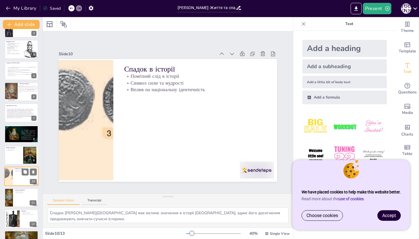
scroll to position [72, 0]
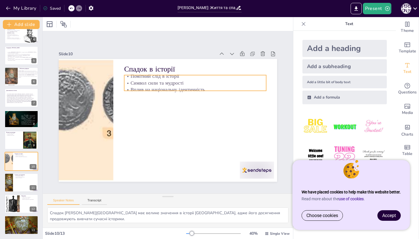
click at [209, 80] on p "Помітний слід в історії" at bounding box center [195, 76] width 142 height 7
click at [214, 85] on p "Символ сили та мудрості" at bounding box center [198, 86] width 142 height 22
click at [214, 85] on p "Символ сили та мудрості" at bounding box center [195, 83] width 142 height 7
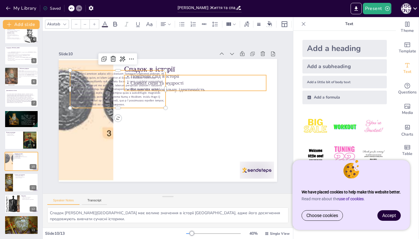
type input "32"
click at [205, 85] on p "Символ сили та мудрості" at bounding box center [198, 86] width 142 height 22
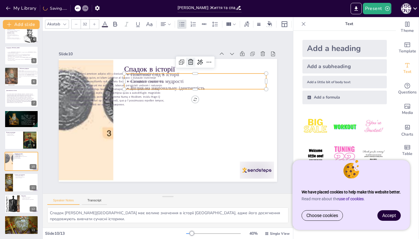
click at [190, 62] on icon at bounding box center [190, 62] width 5 height 6
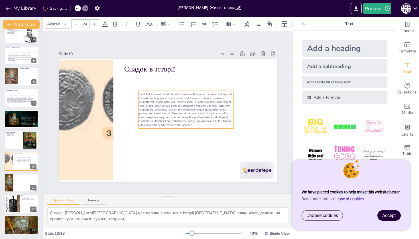
drag, startPoint x: 145, startPoint y: 82, endPoint x: 217, endPoint y: 101, distance: 75.0
click at [217, 101] on span at bounding box center [185, 109] width 94 height 34
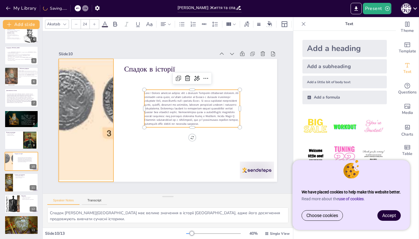
click at [85, 118] on div at bounding box center [86, 120] width 303 height 123
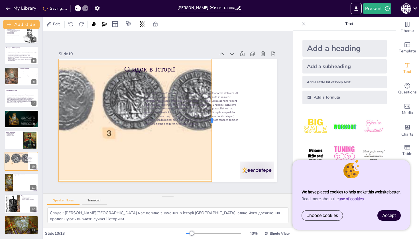
drag, startPoint x: 114, startPoint y: 120, endPoint x: 213, endPoint y: 131, distance: 99.0
click at [213, 131] on div at bounding box center [212, 125] width 17 height 123
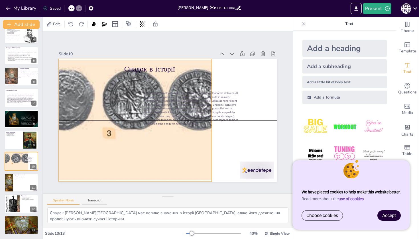
drag, startPoint x: 211, startPoint y: 135, endPoint x: 223, endPoint y: 135, distance: 11.7
click at [217, 135] on div at bounding box center [86, 120] width 303 height 123
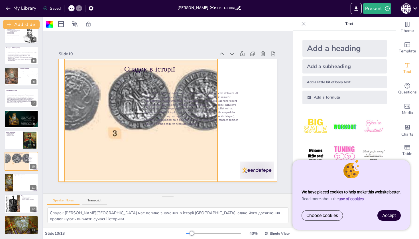
click at [200, 140] on div at bounding box center [91, 120] width 303 height 123
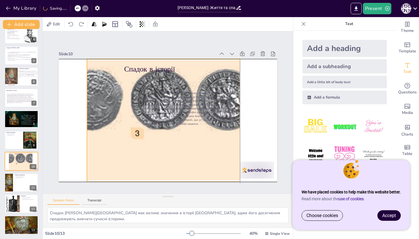
drag, startPoint x: 216, startPoint y: 120, endPoint x: 238, endPoint y: 122, distance: 22.0
click at [239, 122] on p at bounding box center [192, 108] width 96 height 35
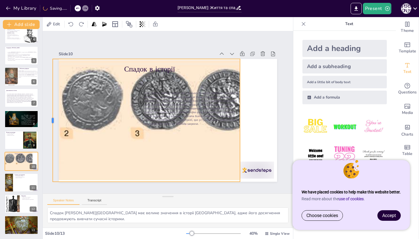
drag, startPoint x: 86, startPoint y: 121, endPoint x: 52, endPoint y: 124, distance: 34.4
click at [52, 124] on div at bounding box center [50, 108] width 17 height 123
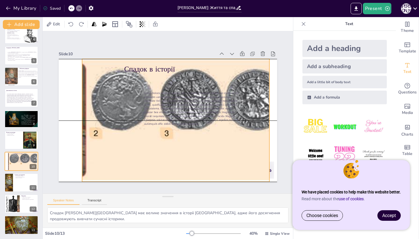
drag, startPoint x: 110, startPoint y: 124, endPoint x: 140, endPoint y: 126, distance: 29.4
click at [140, 126] on div at bounding box center [143, 120] width 303 height 123
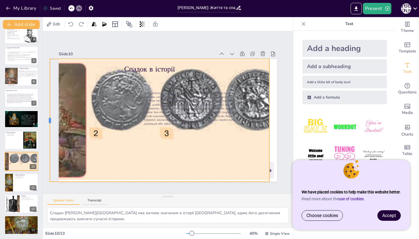
drag, startPoint x: 80, startPoint y: 120, endPoint x: 48, endPoint y: 124, distance: 32.5
click at [48, 124] on div at bounding box center [47, 120] width 5 height 123
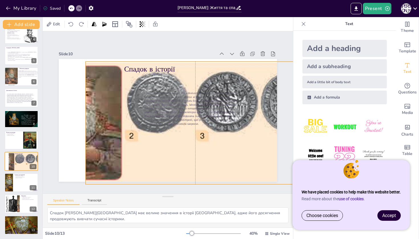
drag, startPoint x: 116, startPoint y: 140, endPoint x: 155, endPoint y: 143, distance: 38.6
click at [155, 143] on div at bounding box center [179, 123] width 303 height 123
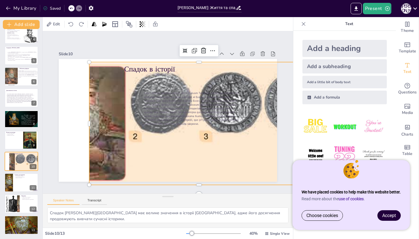
click at [136, 136] on div at bounding box center [182, 125] width 314 height 154
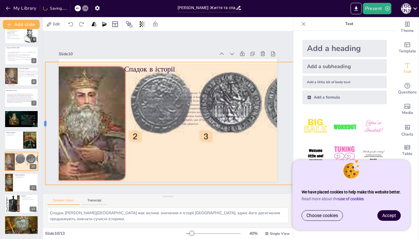
drag, startPoint x: 88, startPoint y: 124, endPoint x: 44, endPoint y: 124, distance: 43.9
click at [44, 124] on div at bounding box center [42, 110] width 17 height 123
click at [162, 52] on icon at bounding box center [163, 50] width 5 height 5
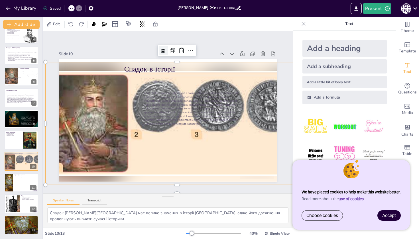
click at [162, 52] on icon at bounding box center [163, 50] width 5 height 5
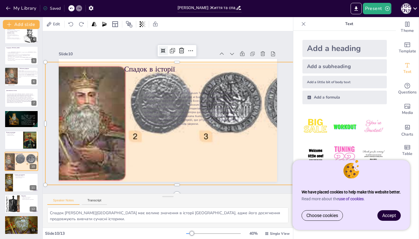
click at [203, 60] on icon at bounding box center [206, 63] width 7 height 7
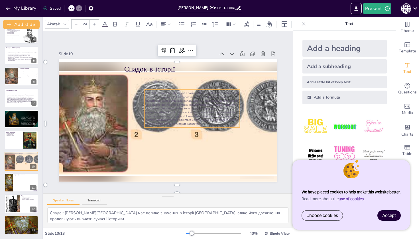
click at [194, 113] on span at bounding box center [191, 109] width 97 height 40
click at [207, 81] on icon at bounding box center [209, 82] width 7 height 7
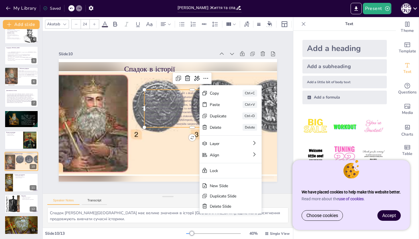
click at [176, 115] on span at bounding box center [191, 108] width 94 height 34
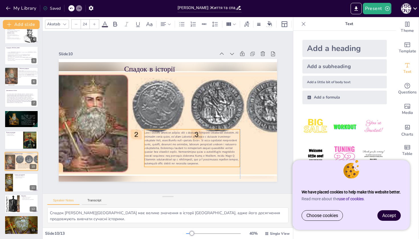
drag, startPoint x: 178, startPoint y: 116, endPoint x: 178, endPoint y: 155, distance: 39.6
click at [178, 155] on span at bounding box center [191, 148] width 94 height 34
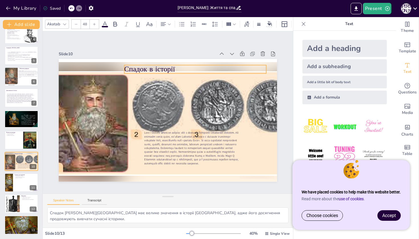
click at [169, 69] on p "Спадок в історії" at bounding box center [195, 69] width 142 height 10
drag, startPoint x: 170, startPoint y: 69, endPoint x: 177, endPoint y: 66, distance: 8.5
click at [178, 66] on p "Спадок в історії" at bounding box center [203, 66] width 142 height 10
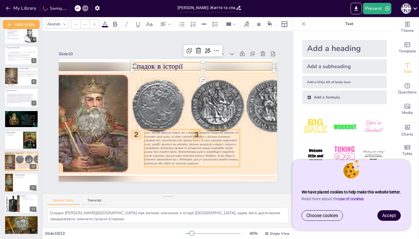
type input "24"
click at [180, 150] on span at bounding box center [191, 148] width 94 height 34
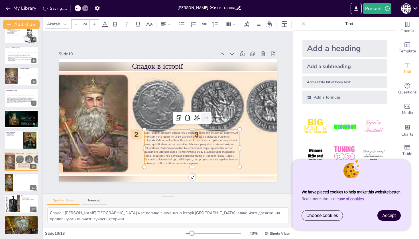
click at [207, 120] on icon at bounding box center [206, 118] width 7 height 7
click at [183, 153] on span at bounding box center [187, 148] width 97 height 40
click at [187, 151] on span at bounding box center [191, 148] width 94 height 34
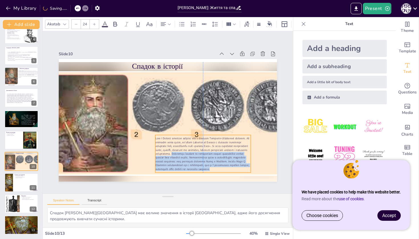
drag, startPoint x: 239, startPoint y: 148, endPoint x: 252, endPoint y: 153, distance: 13.7
click at [252, 153] on div "Спадок в історії" at bounding box center [168, 120] width 218 height 123
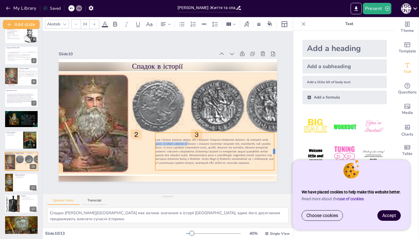
drag, startPoint x: 251, startPoint y: 151, endPoint x: 274, endPoint y: 155, distance: 23.6
click at [274, 155] on div at bounding box center [272, 163] width 9 height 38
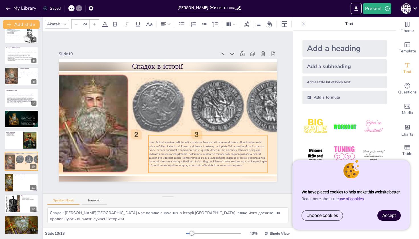
drag, startPoint x: 156, startPoint y: 152, endPoint x: 149, endPoint y: 155, distance: 7.0
click at [149, 155] on span at bounding box center [208, 154] width 118 height 27
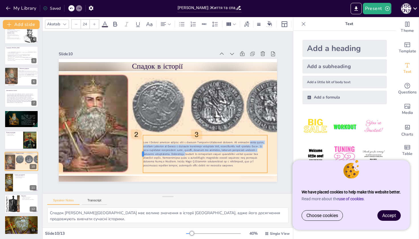
drag, startPoint x: 148, startPoint y: 154, endPoint x: 141, endPoint y: 155, distance: 6.7
click at [141, 155] on div at bounding box center [141, 154] width 5 height 38
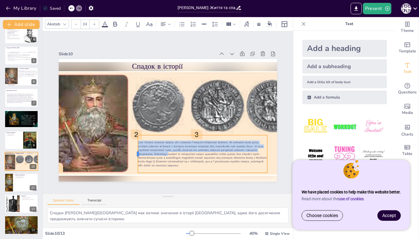
drag, startPoint x: 141, startPoint y: 154, endPoint x: 137, endPoint y: 154, distance: 4.3
click at [137, 154] on div at bounding box center [135, 154] width 5 height 38
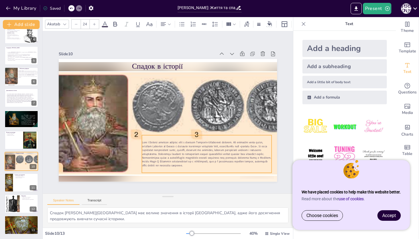
drag, startPoint x: 267, startPoint y: 155, endPoint x: 271, endPoint y: 155, distance: 4.3
click at [271, 155] on p at bounding box center [207, 154] width 130 height 27
drag, startPoint x: 272, startPoint y: 154, endPoint x: 277, endPoint y: 154, distance: 4.8
click at [277, 154] on div at bounding box center [274, 166] width 9 height 38
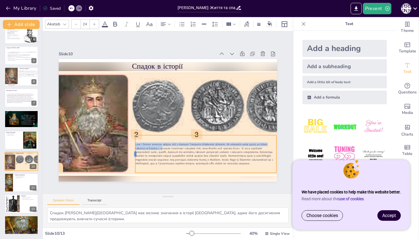
drag, startPoint x: 141, startPoint y: 154, endPoint x: 135, endPoint y: 155, distance: 6.0
click at [206, 102] on div at bounding box center [214, 83] width 16 height 37
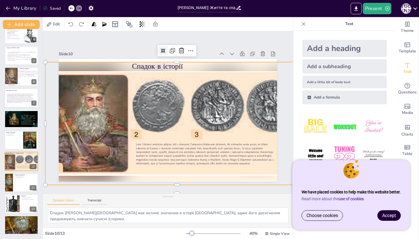
click at [189, 100] on div at bounding box center [176, 123] width 263 height 123
click at [14, 187] on div at bounding box center [21, 182] width 34 height 19
type textarea "Сучасні дослідження життя [PERSON_NAME] допомагають зрозуміти його роль в істор…"
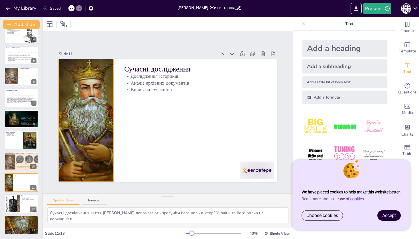
click at [112, 119] on div at bounding box center [86, 120] width 96 height 123
click at [72, 50] on icon at bounding box center [72, 47] width 5 height 5
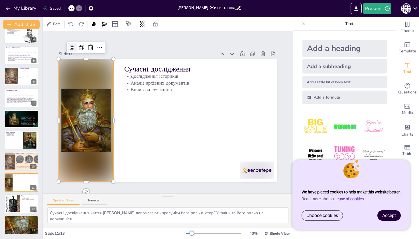
click at [72, 50] on icon at bounding box center [72, 47] width 5 height 5
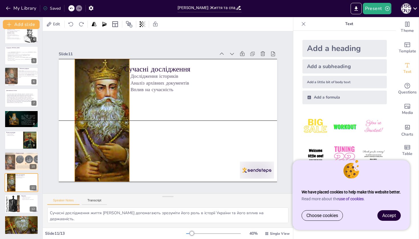
drag, startPoint x: 112, startPoint y: 119, endPoint x: 128, endPoint y: 122, distance: 16.1
click at [128, 122] on div at bounding box center [102, 120] width 96 height 123
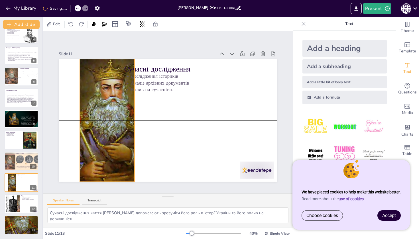
drag, startPoint x: 129, startPoint y: 120, endPoint x: 136, endPoint y: 120, distance: 7.7
click at [136, 120] on div at bounding box center [107, 120] width 96 height 123
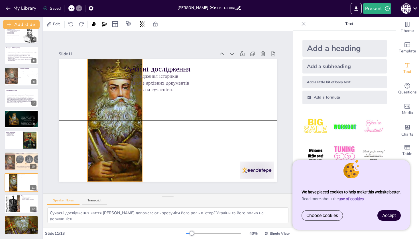
drag, startPoint x: 137, startPoint y: 120, endPoint x: 143, endPoint y: 121, distance: 6.3
click at [143, 121] on div at bounding box center [115, 120] width 96 height 123
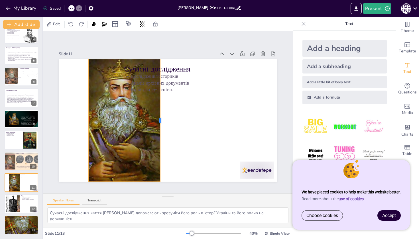
drag, startPoint x: 144, startPoint y: 120, endPoint x: 163, endPoint y: 128, distance: 19.9
click at [163, 128] on div at bounding box center [162, 120] width 5 height 123
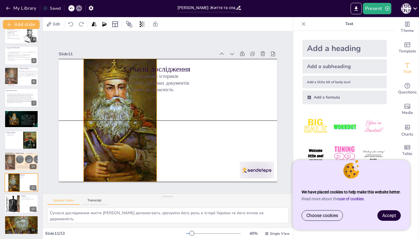
drag, startPoint x: 89, startPoint y: 120, endPoint x: 84, endPoint y: 119, distance: 4.9
click at [84, 119] on div at bounding box center [111, 120] width 96 height 123
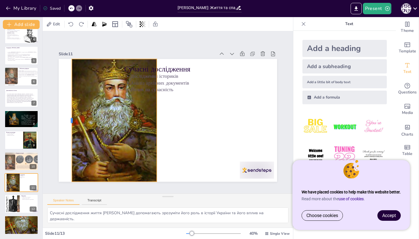
drag, startPoint x: 82, startPoint y: 119, endPoint x: 70, endPoint y: 119, distance: 11.7
click at [70, 119] on div at bounding box center [69, 120] width 5 height 123
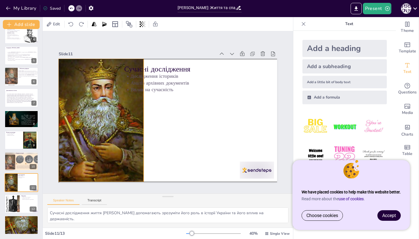
drag, startPoint x: 119, startPoint y: 118, endPoint x: 106, endPoint y: 119, distance: 12.9
click at [106, 119] on div at bounding box center [97, 113] width 108 height 132
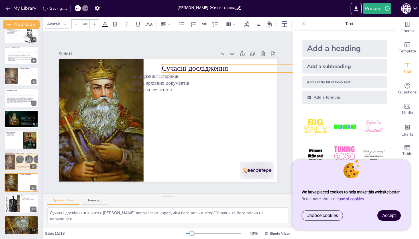
drag, startPoint x: 156, startPoint y: 71, endPoint x: 194, endPoint y: 70, distance: 37.4
click at [194, 70] on p "Сучасні дослідження" at bounding box center [233, 68] width 142 height 10
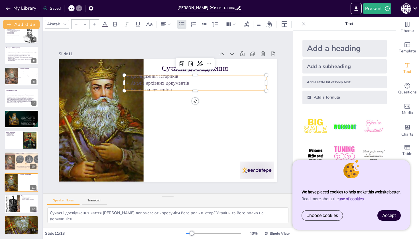
type input "32"
click at [215, 88] on p "Вплив на сучасність" at bounding box center [195, 89] width 142 height 7
click at [191, 64] on icon at bounding box center [190, 63] width 7 height 7
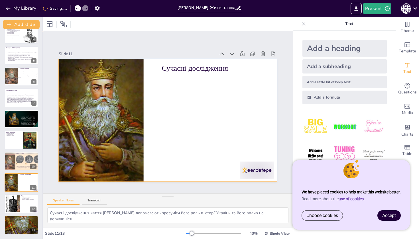
click at [196, 91] on div at bounding box center [168, 120] width 218 height 123
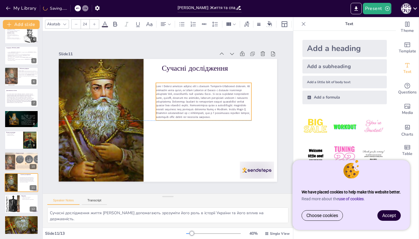
drag, startPoint x: 135, startPoint y: 92, endPoint x: 220, endPoint y: 103, distance: 85.7
click at [221, 104] on span at bounding box center [203, 101] width 94 height 34
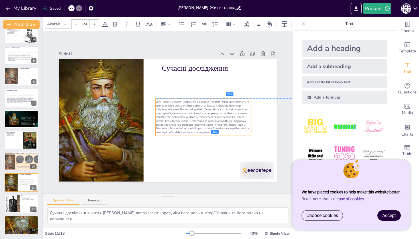
drag, startPoint x: 203, startPoint y: 119, endPoint x: 203, endPoint y: 133, distance: 14.3
click at [203, 133] on span at bounding box center [199, 126] width 100 height 58
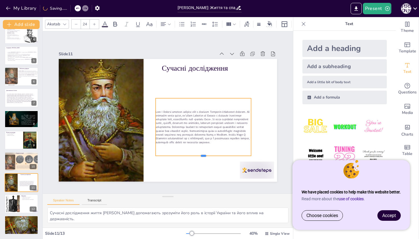
drag, startPoint x: 204, startPoint y: 136, endPoint x: 202, endPoint y: 156, distance: 20.3
click at [202, 156] on div at bounding box center [199, 161] width 96 height 15
click at [253, 176] on div at bounding box center [251, 179] width 36 height 21
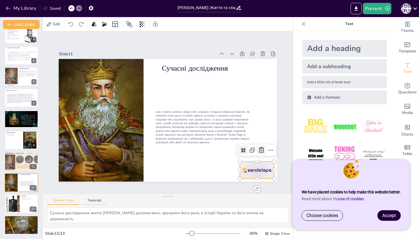
click at [263, 151] on icon at bounding box center [261, 150] width 7 height 7
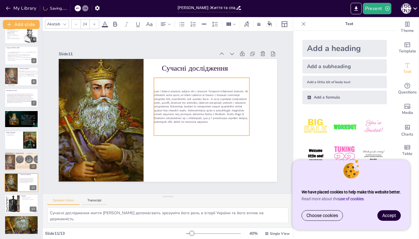
drag, startPoint x: 232, startPoint y: 123, endPoint x: 230, endPoint y: 103, distance: 20.6
click at [230, 103] on span at bounding box center [201, 107] width 94 height 34
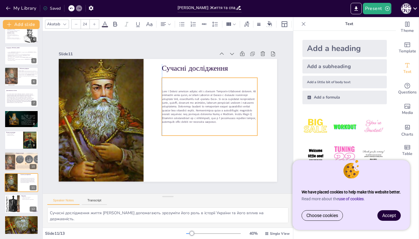
drag, startPoint x: 249, startPoint y: 106, endPoint x: 256, endPoint y: 106, distance: 6.8
click at [257, 106] on p at bounding box center [210, 107] width 96 height 35
drag, startPoint x: 257, startPoint y: 106, endPoint x: 261, endPoint y: 106, distance: 4.0
click at [261, 106] on p at bounding box center [213, 107] width 96 height 35
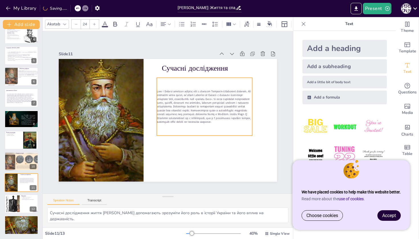
drag, startPoint x: 245, startPoint y: 105, endPoint x: 234, endPoint y: 105, distance: 11.1
click at [234, 105] on span at bounding box center [204, 107] width 94 height 34
click at [252, 107] on p at bounding box center [205, 107] width 96 height 35
click at [254, 107] on p at bounding box center [206, 106] width 96 height 35
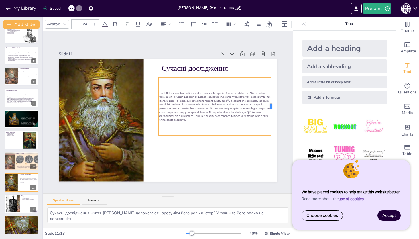
drag, startPoint x: 254, startPoint y: 106, endPoint x: 271, endPoint y: 108, distance: 16.7
click at [272, 108] on div at bounding box center [273, 118] width 11 height 58
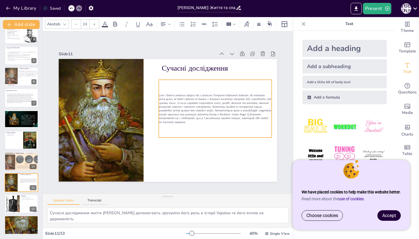
drag, startPoint x: 214, startPoint y: 135, endPoint x: 214, endPoint y: 139, distance: 4.0
click at [214, 139] on div at bounding box center [215, 113] width 118 height 69
click at [215, 139] on div at bounding box center [215, 115] width 118 height 69
click at [215, 140] on div at bounding box center [212, 147] width 113 height 16
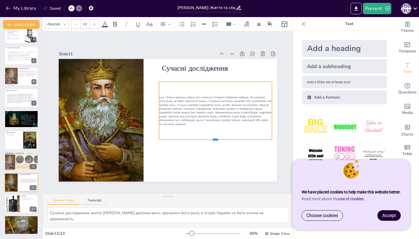
click at [216, 140] on div at bounding box center [215, 142] width 113 height 5
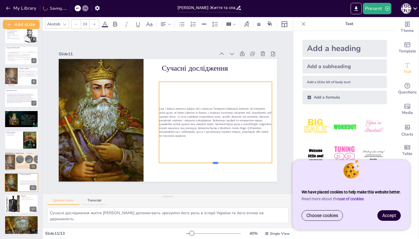
drag, startPoint x: 216, startPoint y: 140, endPoint x: 215, endPoint y: 164, distance: 24.3
click at [215, 164] on div at bounding box center [204, 174] width 112 height 28
click at [159, 124] on span at bounding box center [215, 123] width 112 height 31
drag, startPoint x: 158, startPoint y: 124, endPoint x: 150, endPoint y: 124, distance: 7.7
click at [150, 124] on div at bounding box center [149, 123] width 5 height 82
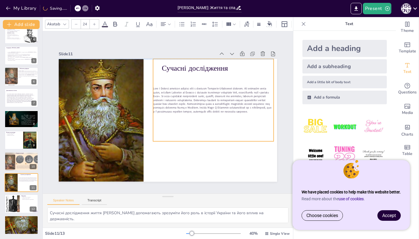
drag, startPoint x: 203, startPoint y: 123, endPoint x: 204, endPoint y: 101, distance: 21.7
click at [204, 101] on span at bounding box center [212, 100] width 118 height 27
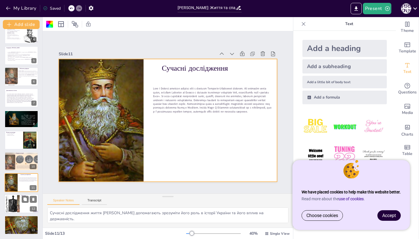
click at [13, 205] on div at bounding box center [13, 203] width 26 height 17
type textarea "[PERSON_NAME] став символом сили та мудрості, його образ надихає нові покоління…"
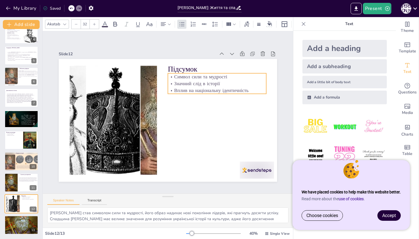
click at [242, 86] on p "Значний слід в історії" at bounding box center [217, 83] width 98 height 7
click at [212, 64] on icon at bounding box center [212, 62] width 5 height 6
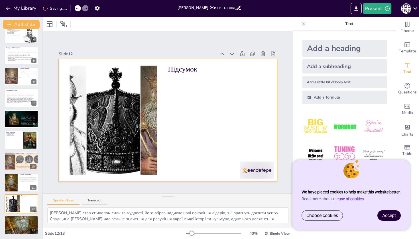
click at [197, 83] on div at bounding box center [167, 120] width 230 height 145
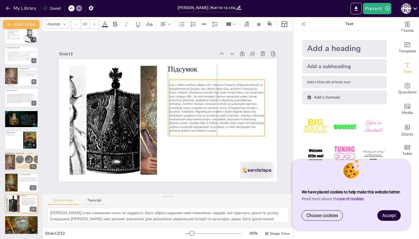
drag, startPoint x: 148, startPoint y: 99, endPoint x: 244, endPoint y: 108, distance: 96.8
click at [197, 114] on span at bounding box center [173, 161] width 50 height 95
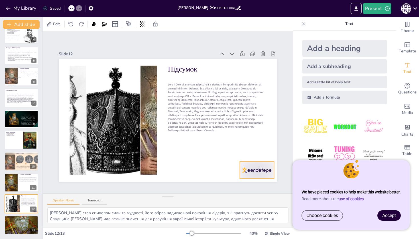
click at [259, 167] on div at bounding box center [257, 170] width 34 height 17
click at [264, 148] on icon at bounding box center [261, 150] width 7 height 7
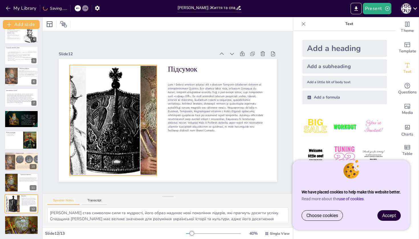
click at [104, 114] on div at bounding box center [112, 114] width 173 height 127
click at [144, 28] on icon at bounding box center [147, 25] width 6 height 6
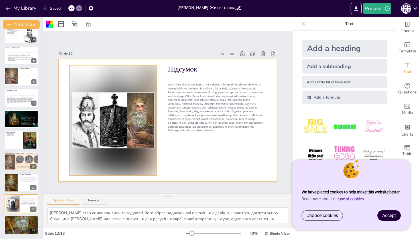
click at [141, 145] on div at bounding box center [113, 109] width 108 height 126
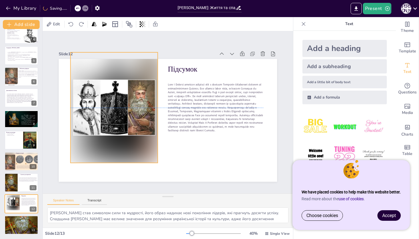
drag, startPoint x: 114, startPoint y: 175, endPoint x: 114, endPoint y: 161, distance: 13.7
click at [114, 147] on div at bounding box center [127, 77] width 136 height 141
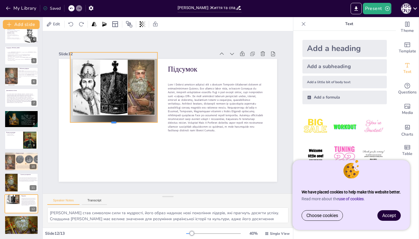
drag, startPoint x: 114, startPoint y: 163, endPoint x: 114, endPoint y: 123, distance: 40.5
click at [115, 123] on div at bounding box center [113, 125] width 87 height 5
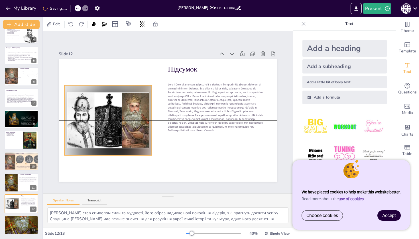
drag, startPoint x: 123, startPoint y: 87, endPoint x: 117, endPoint y: 117, distance: 30.6
click at [117, 118] on div at bounding box center [107, 121] width 87 height 70
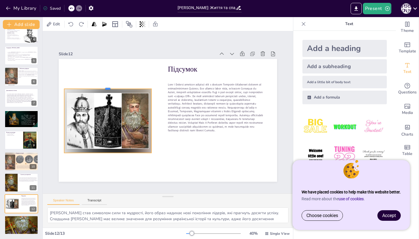
drag, startPoint x: 108, startPoint y: 82, endPoint x: 108, endPoint y: 88, distance: 6.3
click at [108, 87] on div at bounding box center [110, 81] width 87 height 14
click at [121, 74] on div at bounding box center [121, 77] width 9 height 9
click at [107, 125] on div at bounding box center [107, 121] width 87 height 64
click at [107, 125] on div at bounding box center [112, 90] width 108 height 99
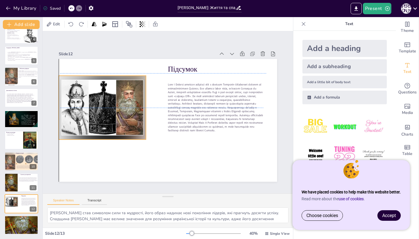
drag, startPoint x: 109, startPoint y: 124, endPoint x: 105, endPoint y: 108, distance: 15.6
click at [105, 108] on div at bounding box center [102, 108] width 87 height 64
click at [147, 71] on div "Підсумок" at bounding box center [173, 59] width 217 height 23
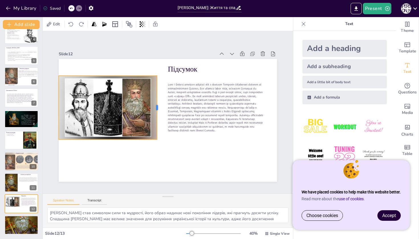
drag, startPoint x: 146, startPoint y: 107, endPoint x: 158, endPoint y: 116, distance: 14.5
click at [158, 116] on div at bounding box center [160, 107] width 11 height 64
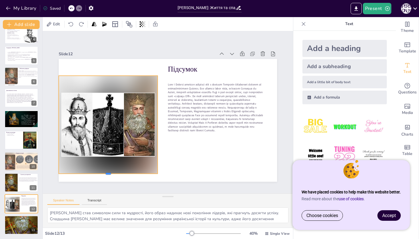
drag, startPoint x: 108, startPoint y: 140, endPoint x: 110, endPoint y: 174, distance: 34.3
click at [110, 174] on div at bounding box center [96, 162] width 98 height 25
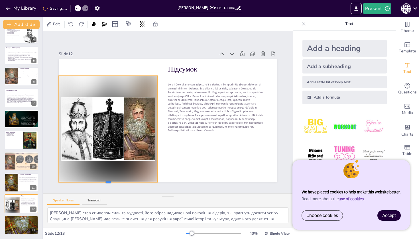
drag, startPoint x: 108, startPoint y: 174, endPoint x: 109, endPoint y: 183, distance: 8.9
click at [109, 183] on div at bounding box center [101, 178] width 99 height 15
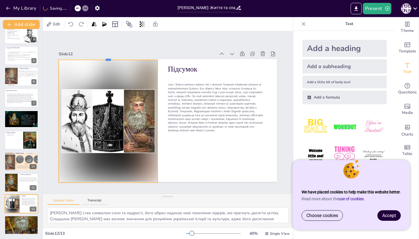
drag, startPoint x: 110, startPoint y: 76, endPoint x: 112, endPoint y: 60, distance: 16.2
click at [112, 60] on div at bounding box center [108, 57] width 99 height 5
click at [208, 197] on div "Speaker Notes Transcript" at bounding box center [168, 201] width 250 height 14
click at [24, 225] on div at bounding box center [21, 225] width 35 height 19
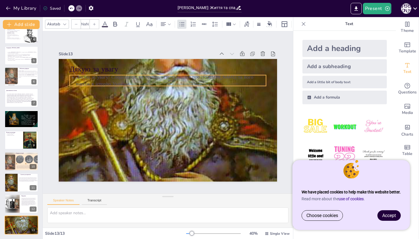
type input "32"
click at [162, 76] on p "Дякую за увагу! Сподіваюся, ви отримали нові знання про Юрія I Львовича та його…" at bounding box center [168, 81] width 197 height 14
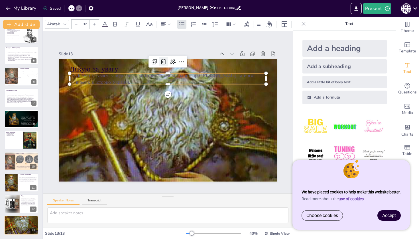
click at [163, 63] on icon at bounding box center [163, 61] width 7 height 7
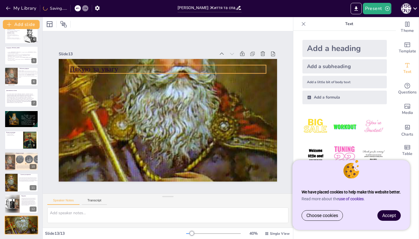
click at [111, 71] on p "Дякую за увагу" at bounding box center [168, 69] width 197 height 10
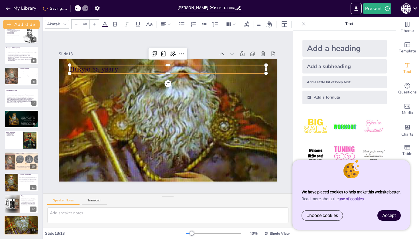
click at [111, 71] on p "Дякую за увагу" at bounding box center [168, 69] width 197 height 10
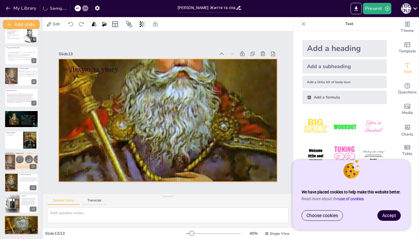
click at [133, 115] on div at bounding box center [168, 120] width 220 height 123
click at [157, 47] on icon at bounding box center [154, 47] width 5 height 5
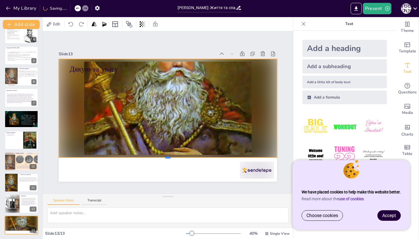
drag, startPoint x: 168, startPoint y: 182, endPoint x: 166, endPoint y: 156, distance: 26.0
click at [166, 158] on div at bounding box center [168, 160] width 218 height 5
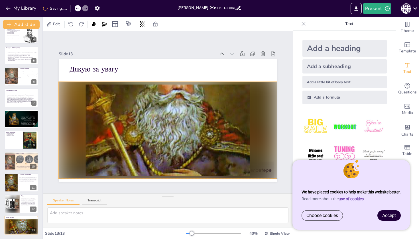
drag, startPoint x: 186, startPoint y: 113, endPoint x: 186, endPoint y: 135, distance: 22.3
click at [186, 135] on div at bounding box center [168, 130] width 218 height 97
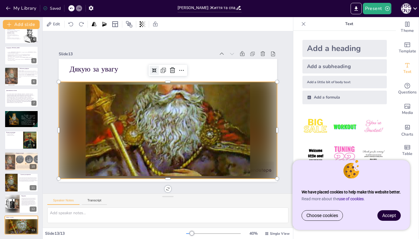
click at [254, 171] on div at bounding box center [168, 130] width 218 height 97
click at [263, 171] on div at bounding box center [168, 130] width 218 height 97
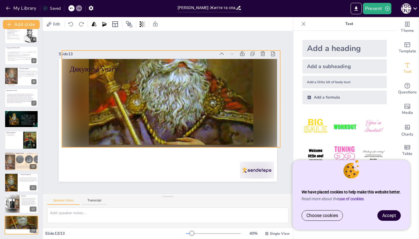
drag, startPoint x: 253, startPoint y: 149, endPoint x: 256, endPoint y: 116, distance: 32.7
click at [256, 116] on div at bounding box center [174, 100] width 234 height 140
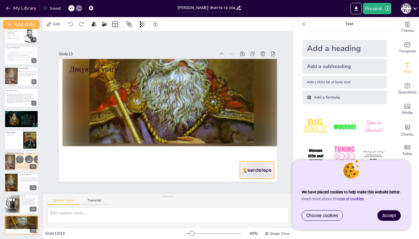
click at [260, 169] on div at bounding box center [251, 179] width 36 height 21
click at [263, 151] on icon at bounding box center [261, 150] width 7 height 7
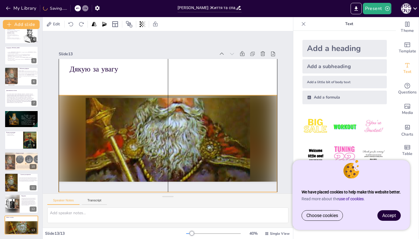
drag, startPoint x: 245, startPoint y: 127, endPoint x: 241, endPoint y: 173, distance: 46.1
click at [241, 173] on div at bounding box center [164, 143] width 227 height 119
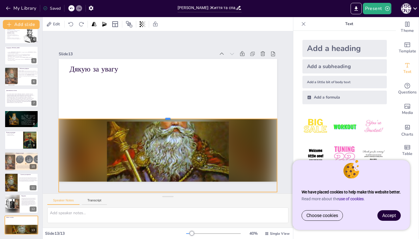
drag, startPoint x: 167, startPoint y: 94, endPoint x: 169, endPoint y: 118, distance: 23.6
click at [169, 118] on div at bounding box center [168, 116] width 218 height 27
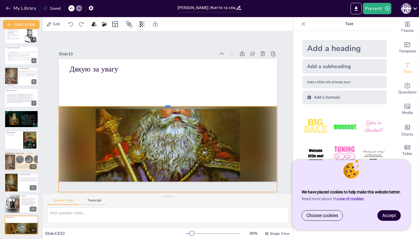
drag, startPoint x: 167, startPoint y: 119, endPoint x: 166, endPoint y: 106, distance: 12.3
click at [166, 106] on div at bounding box center [168, 104] width 218 height 5
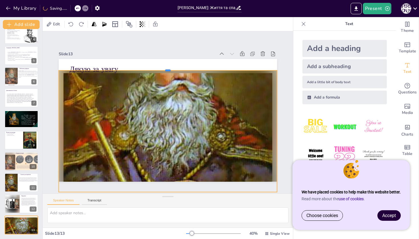
drag, startPoint x: 168, startPoint y: 106, endPoint x: 179, endPoint y: 70, distance: 37.5
click at [179, 70] on div at bounding box center [173, 68] width 218 height 27
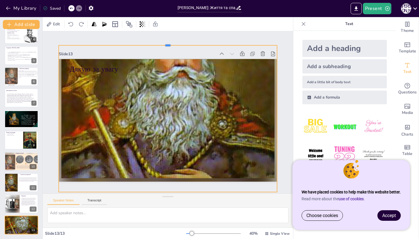
drag, startPoint x: 167, startPoint y: 70, endPoint x: 167, endPoint y: 45, distance: 25.1
click at [167, 45] on div at bounding box center [175, 43] width 218 height 27
click at [155, 88] on div at bounding box center [167, 119] width 233 height 169
click at [160, 35] on icon at bounding box center [162, 33] width 5 height 5
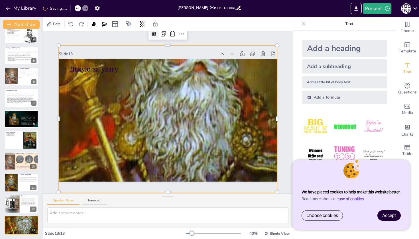
click at [168, 35] on icon at bounding box center [171, 33] width 6 height 6
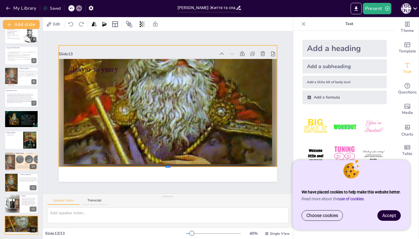
drag, startPoint x: 167, startPoint y: 193, endPoint x: 163, endPoint y: 168, distance: 25.7
click at [163, 168] on div at bounding box center [162, 168] width 218 height 27
click at [167, 166] on div at bounding box center [168, 106] width 218 height 122
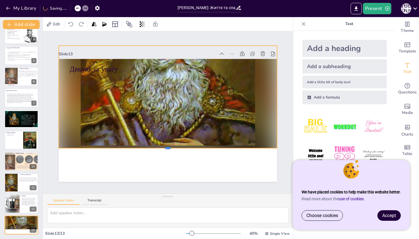
drag, startPoint x: 168, startPoint y: 167, endPoint x: 164, endPoint y: 148, distance: 19.5
click at [165, 148] on div at bounding box center [164, 150] width 218 height 27
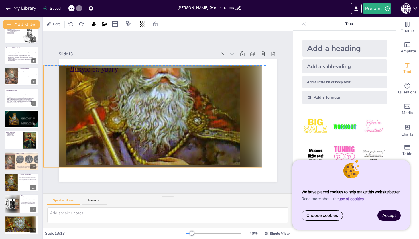
drag, startPoint x: 172, startPoint y: 104, endPoint x: 157, endPoint y: 124, distance: 24.6
click at [157, 124] on div at bounding box center [153, 116] width 218 height 102
click at [159, 55] on icon at bounding box center [157, 54] width 5 height 6
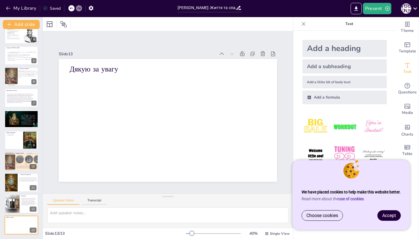
click at [145, 108] on div at bounding box center [168, 120] width 218 height 123
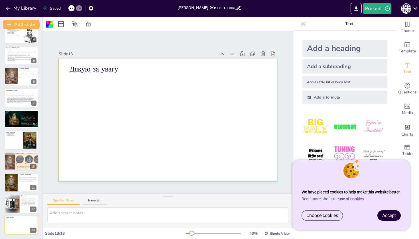
click at [50, 27] on div at bounding box center [49, 24] width 7 height 7
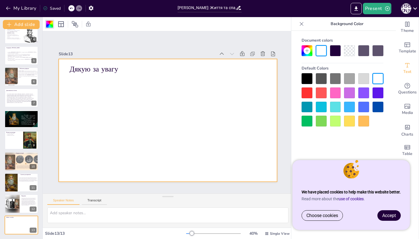
click at [305, 78] on div at bounding box center [307, 78] width 11 height 11
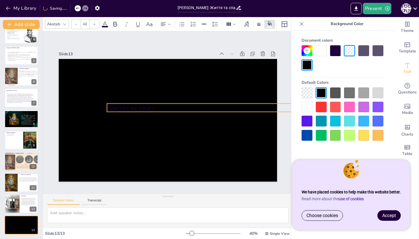
drag, startPoint x: 100, startPoint y: 71, endPoint x: 139, endPoint y: 110, distance: 55.1
click at [139, 110] on p "Дякую за увагу" at bounding box center [205, 108] width 197 height 10
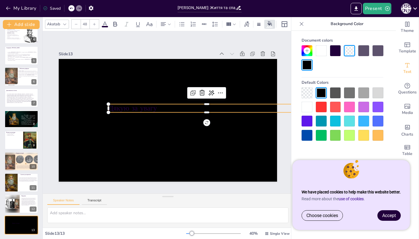
click at [303, 109] on div at bounding box center [307, 107] width 11 height 11
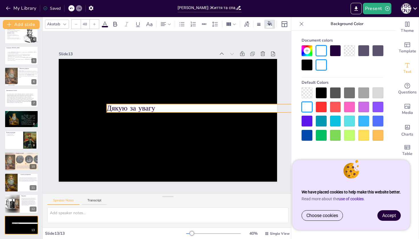
click at [181, 108] on p "Дякую за увагу" at bounding box center [205, 112] width 197 height 31
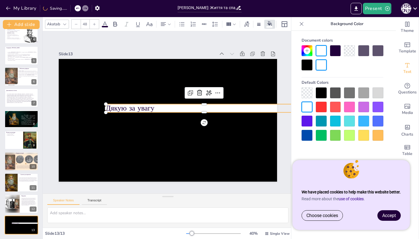
click at [181, 108] on p "Дякую за увагу" at bounding box center [204, 108] width 197 height 10
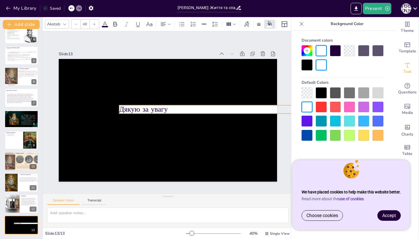
drag, startPoint x: 188, startPoint y: 110, endPoint x: 200, endPoint y: 110, distance: 11.7
click at [201, 110] on p "Дякую за увагу" at bounding box center [217, 109] width 197 height 10
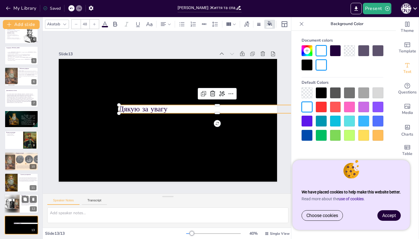
click at [19, 212] on div at bounding box center [12, 204] width 16 height 19
type textarea "[PERSON_NAME] став символом сили та мудрості, його образ надихає нові покоління…"
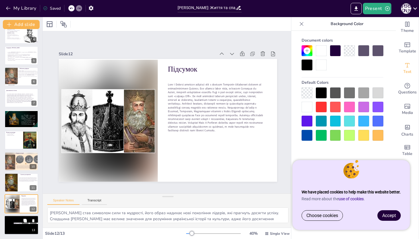
click at [21, 218] on div at bounding box center [21, 225] width 34 height 19
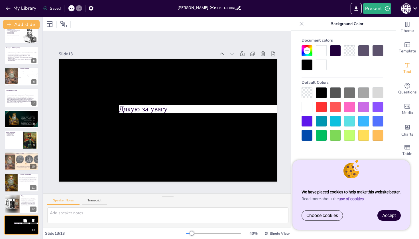
click at [35, 222] on button at bounding box center [33, 220] width 7 height 7
type textarea "[PERSON_NAME] став символом сили та мудрості, його образ надихає нові покоління…"
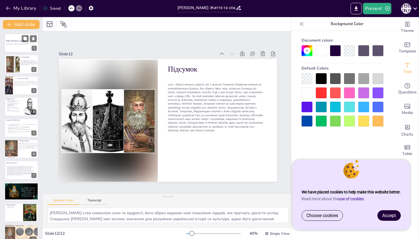
scroll to position [0, 0]
click at [17, 45] on p "У цій презентації ми розглянемо життя та спадщину [PERSON_NAME], його внесок у …" at bounding box center [21, 44] width 31 height 2
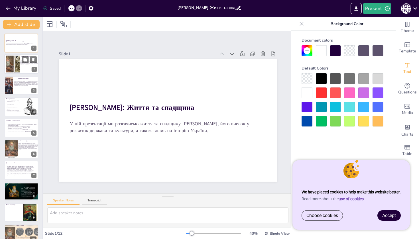
click at [17, 63] on div at bounding box center [12, 64] width 25 height 17
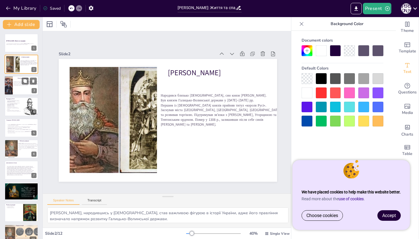
click at [15, 82] on span "Об’єднав під своєю владою Галичину та [GEOGRAPHIC_DATA]. Проголосив себе «корол…" at bounding box center [25, 83] width 25 height 5
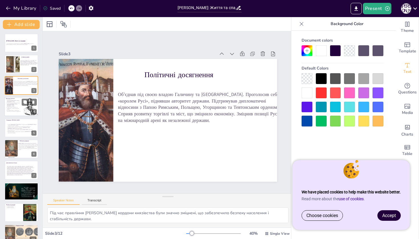
click at [11, 110] on p "Підтримував зв’язки з європейською культурою, що збагачувало традиції Русі." at bounding box center [13, 111] width 15 height 2
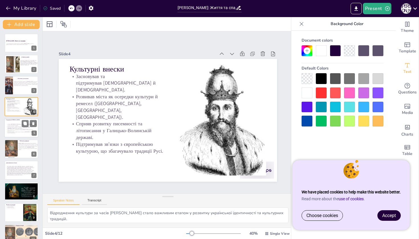
click at [6, 127] on div at bounding box center [21, 127] width 34 height 19
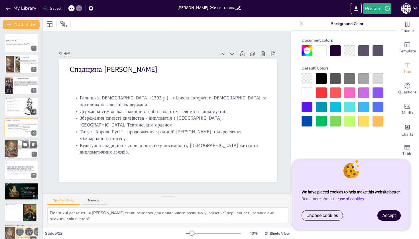
click at [12, 148] on div at bounding box center [4, 148] width 27 height 19
type textarea "Модернізація армії під час правління [PERSON_NAME] дозволила створити потужну в…"
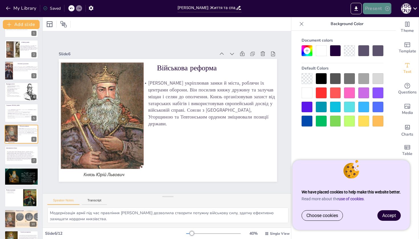
click at [390, 7] on icon "button" at bounding box center [388, 9] width 6 height 6
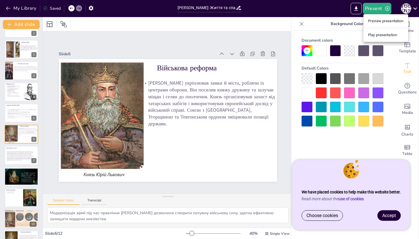
click at [356, 9] on div at bounding box center [209, 119] width 419 height 239
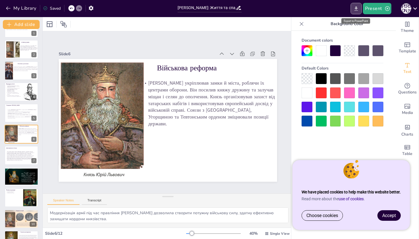
click at [358, 11] on icon "Export to PowerPoint" at bounding box center [356, 8] width 3 height 4
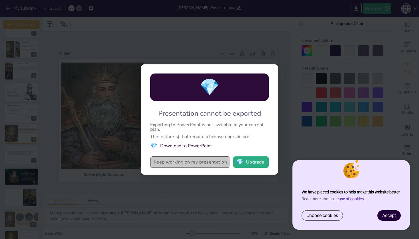
click at [210, 161] on button "Keep working on my presentation" at bounding box center [190, 162] width 80 height 11
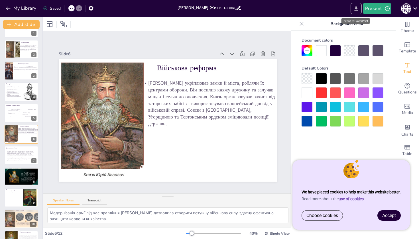
click at [358, 10] on icon "Export to PowerPoint" at bounding box center [356, 8] width 3 height 4
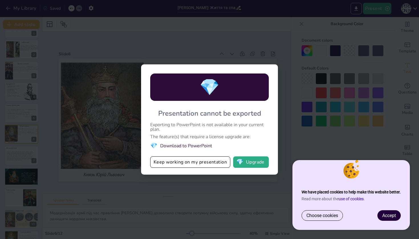
click at [202, 146] on li "💎 Download to PowerPoint" at bounding box center [209, 146] width 119 height 8
click at [242, 162] on span "💎" at bounding box center [239, 162] width 7 height 6
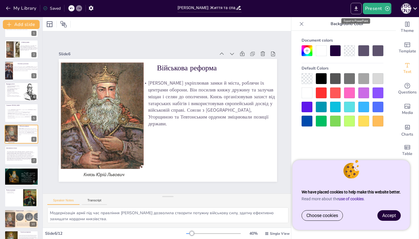
click at [359, 9] on icon "Export to PowerPoint" at bounding box center [356, 9] width 6 height 6
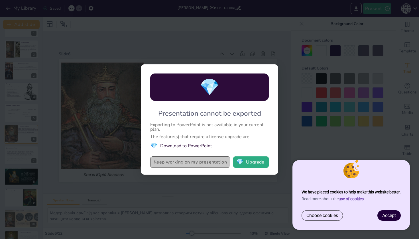
click at [219, 161] on button "Keep working on my presentation" at bounding box center [190, 162] width 80 height 11
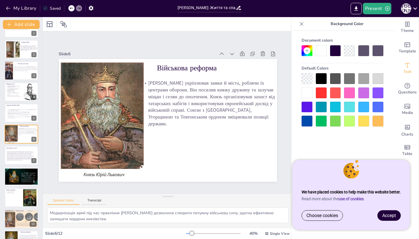
click at [383, 215] on span "Accept" at bounding box center [390, 215] width 14 height 5
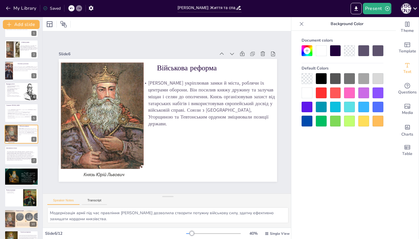
click at [302, 24] on icon at bounding box center [302, 24] width 4 height 4
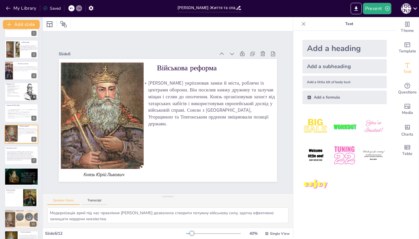
click at [304, 24] on icon at bounding box center [304, 24] width 6 height 6
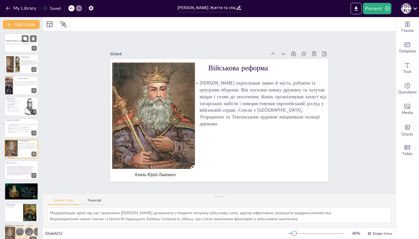
scroll to position [0, 0]
click at [20, 46] on p at bounding box center [21, 45] width 31 height 1
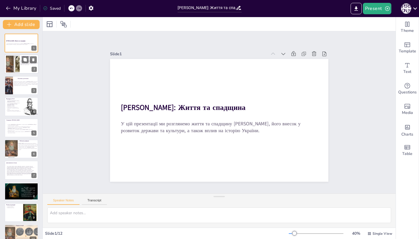
click at [18, 60] on div at bounding box center [12, 64] width 25 height 17
type textarea "[PERSON_NAME], народившись у [DEMOGRAPHIC_DATA], став важливою фігурою в історі…"
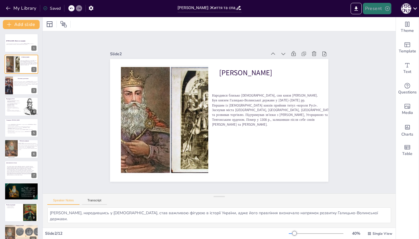
click at [390, 8] on icon "button" at bounding box center [387, 8] width 5 height 5
click at [387, 21] on li "Preview presentation" at bounding box center [386, 21] width 45 height 9
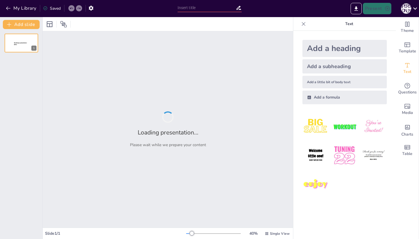
type input "[PERSON_NAME]: Життя та спадщина"
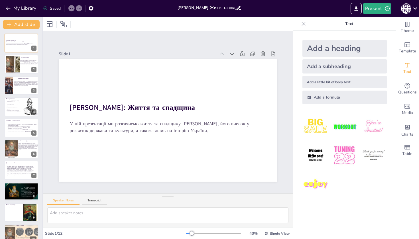
click at [303, 26] on icon at bounding box center [304, 24] width 6 height 6
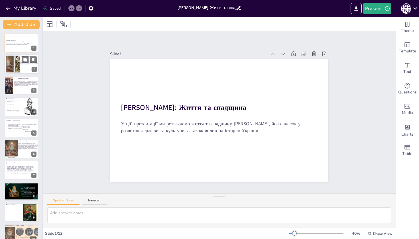
click at [17, 63] on div at bounding box center [12, 64] width 25 height 17
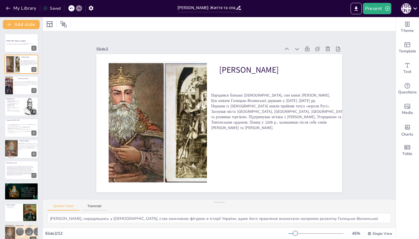
drag, startPoint x: 215, startPoint y: 195, endPoint x: 205, endPoint y: 239, distance: 45.3
click at [205, 239] on div "Slide 1 [PERSON_NAME]: Життя та спадщина У цій презентації ми розглянемо життя …" at bounding box center [219, 128] width 353 height 222
drag, startPoint x: 220, startPoint y: 204, endPoint x: 219, endPoint y: 219, distance: 15.1
click at [219, 219] on div "Speaker Notes Transcript Юрій I Львович, народившись у 1252 році, став важливою…" at bounding box center [219, 213] width 353 height 29
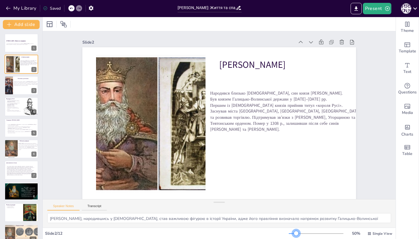
click at [297, 236] on div at bounding box center [296, 233] width 5 height 5
click at [14, 90] on div at bounding box center [21, 85] width 34 height 19
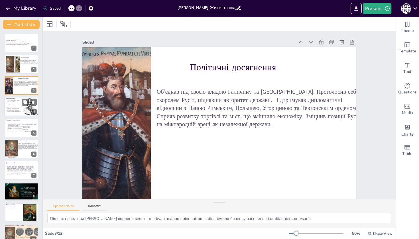
click at [19, 101] on p "Засновував та підтримував [DEMOGRAPHIC_DATA] й [DEMOGRAPHIC_DATA]." at bounding box center [13, 100] width 15 height 3
type textarea "Відродження культури за часів [PERSON_NAME] стало важливим етапом у розвитку ук…"
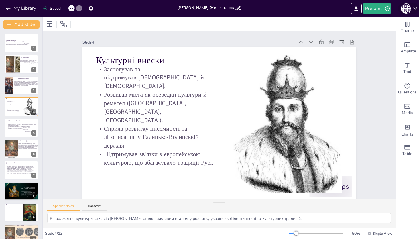
click at [414, 9] on icon at bounding box center [416, 8] width 4 height 2
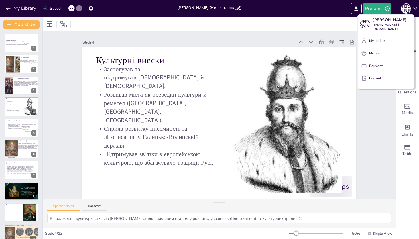
click at [414, 9] on div at bounding box center [209, 119] width 419 height 239
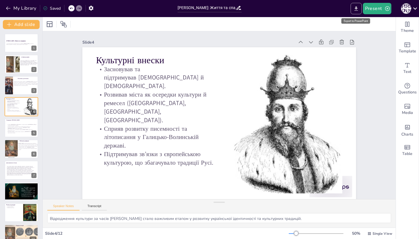
click at [358, 6] on icon "Export to PowerPoint" at bounding box center [356, 9] width 6 height 6
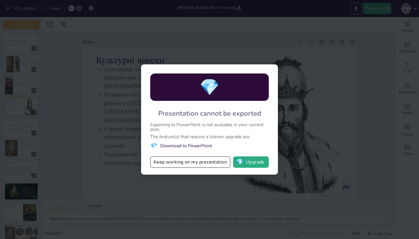
click at [298, 106] on div "💎 Presentation cannot be exported Exporting to PowerPoint is not available in y…" at bounding box center [209, 119] width 419 height 239
click at [207, 166] on button "Keep working on my presentation" at bounding box center [190, 162] width 80 height 11
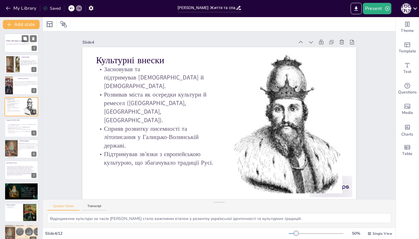
click at [8, 45] on p at bounding box center [21, 45] width 31 height 1
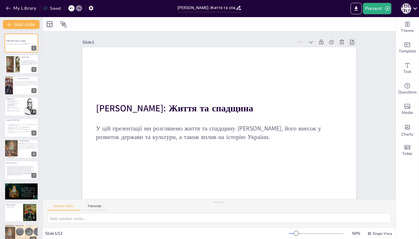
click at [357, 54] on icon at bounding box center [359, 56] width 4 height 5
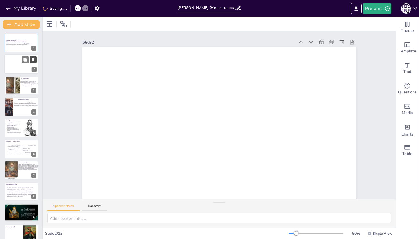
click at [34, 60] on icon at bounding box center [33, 59] width 2 height 3
type textarea "[PERSON_NAME], народившись у [DEMOGRAPHIC_DATA], став важливою фігурою в історі…"
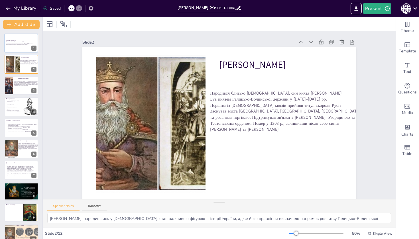
click at [92, 9] on icon "button" at bounding box center [91, 8] width 5 height 5
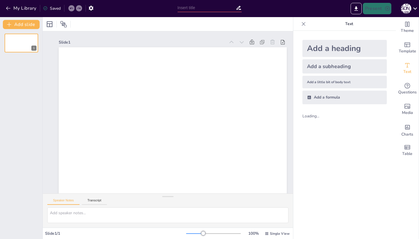
type input "[PERSON_NAME]: Життя та спадщина"
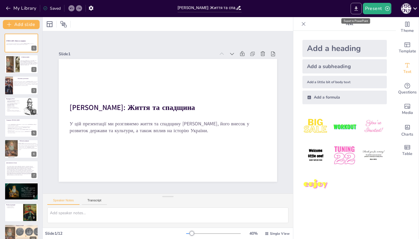
click at [355, 9] on icon "Export to PowerPoint" at bounding box center [356, 9] width 6 height 6
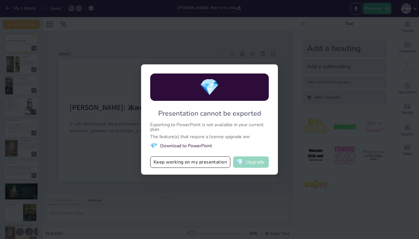
click at [251, 159] on button "💎 Upgrade" at bounding box center [251, 162] width 36 height 11
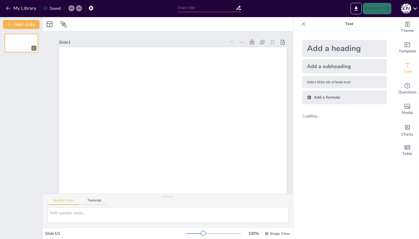
type input "[PERSON_NAME]: Життя та спадщина"
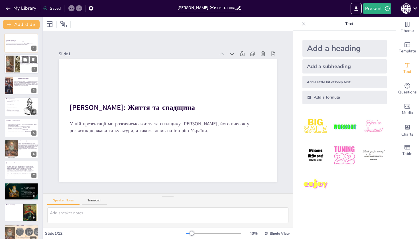
click at [26, 65] on div at bounding box center [21, 64] width 34 height 19
type textarea "[PERSON_NAME], народившись у [DEMOGRAPHIC_DATA], став важливою фігурою в історі…"
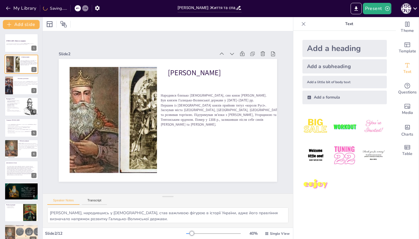
click at [303, 23] on icon at bounding box center [304, 24] width 4 height 4
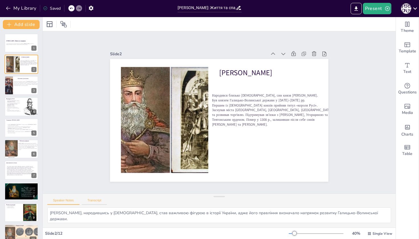
click at [101, 201] on button "Transcript" at bounding box center [94, 202] width 25 height 6
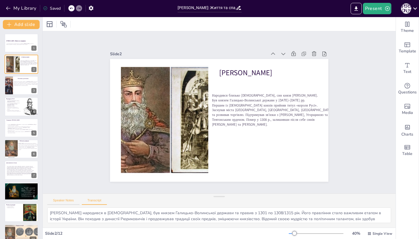
click at [72, 203] on button "Speaker Notes" at bounding box center [63, 202] width 32 height 6
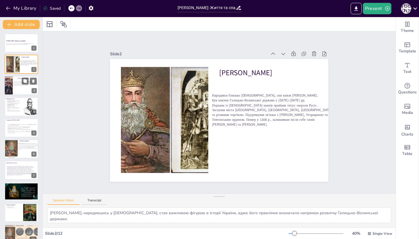
click at [18, 78] on div at bounding box center [21, 85] width 34 height 19
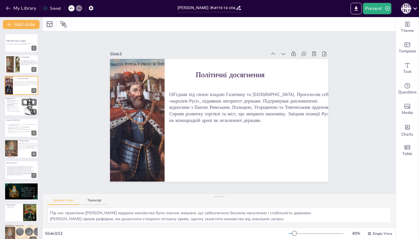
click at [9, 102] on p "Засновував та підтримував [DEMOGRAPHIC_DATA] й [DEMOGRAPHIC_DATA]." at bounding box center [13, 100] width 15 height 3
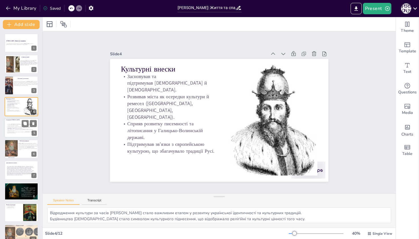
click at [10, 131] on p "Титул “Король Русі” - продовження традицій [PERSON_NAME], підкреслення міжнарод…" at bounding box center [22, 130] width 31 height 2
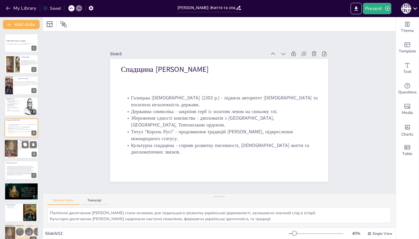
click at [11, 151] on div at bounding box center [4, 148] width 27 height 19
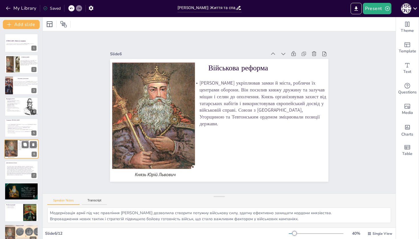
scroll to position [15, 0]
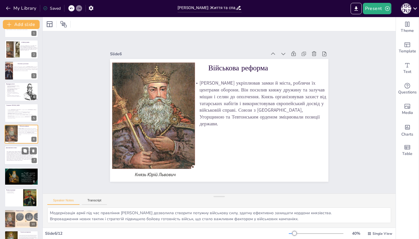
click at [9, 155] on span at bounding box center [21, 156] width 28 height 10
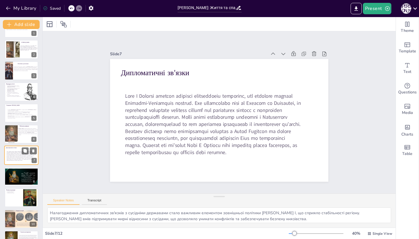
scroll to position [36, 0]
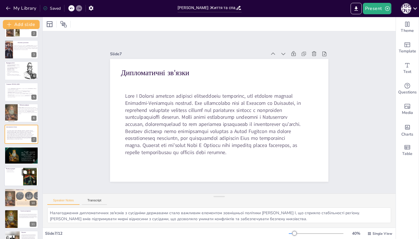
click at [10, 177] on div at bounding box center [21, 176] width 34 height 19
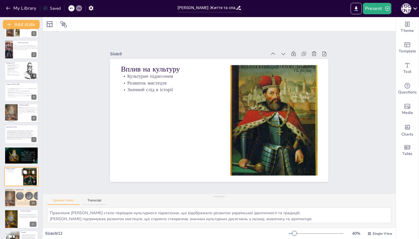
scroll to position [51, 0]
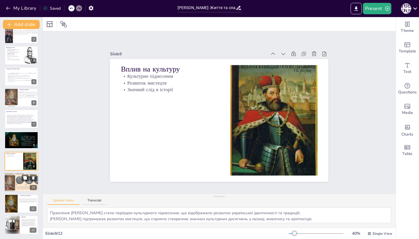
click at [11, 191] on div at bounding box center [22, 182] width 41 height 19
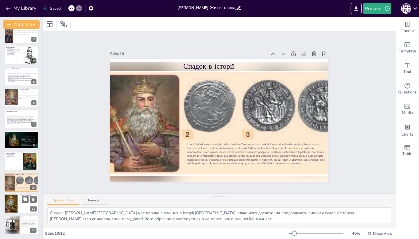
click at [10, 203] on div at bounding box center [10, 203] width 15 height 19
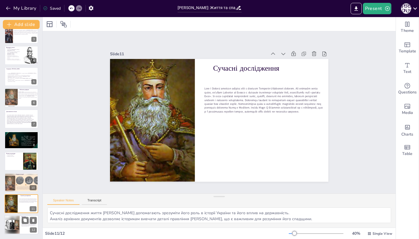
click at [11, 222] on div at bounding box center [12, 225] width 16 height 19
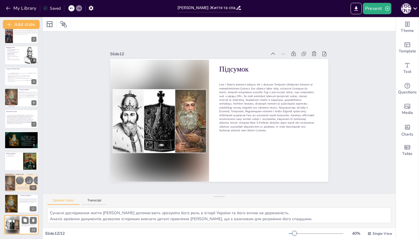
type textarea "[PERSON_NAME] став символом сили та мудрості, його образ надихає нові покоління…"
click at [384, 234] on span "Single View" at bounding box center [383, 234] width 20 height 5
